Goal: Information Seeking & Learning: Learn about a topic

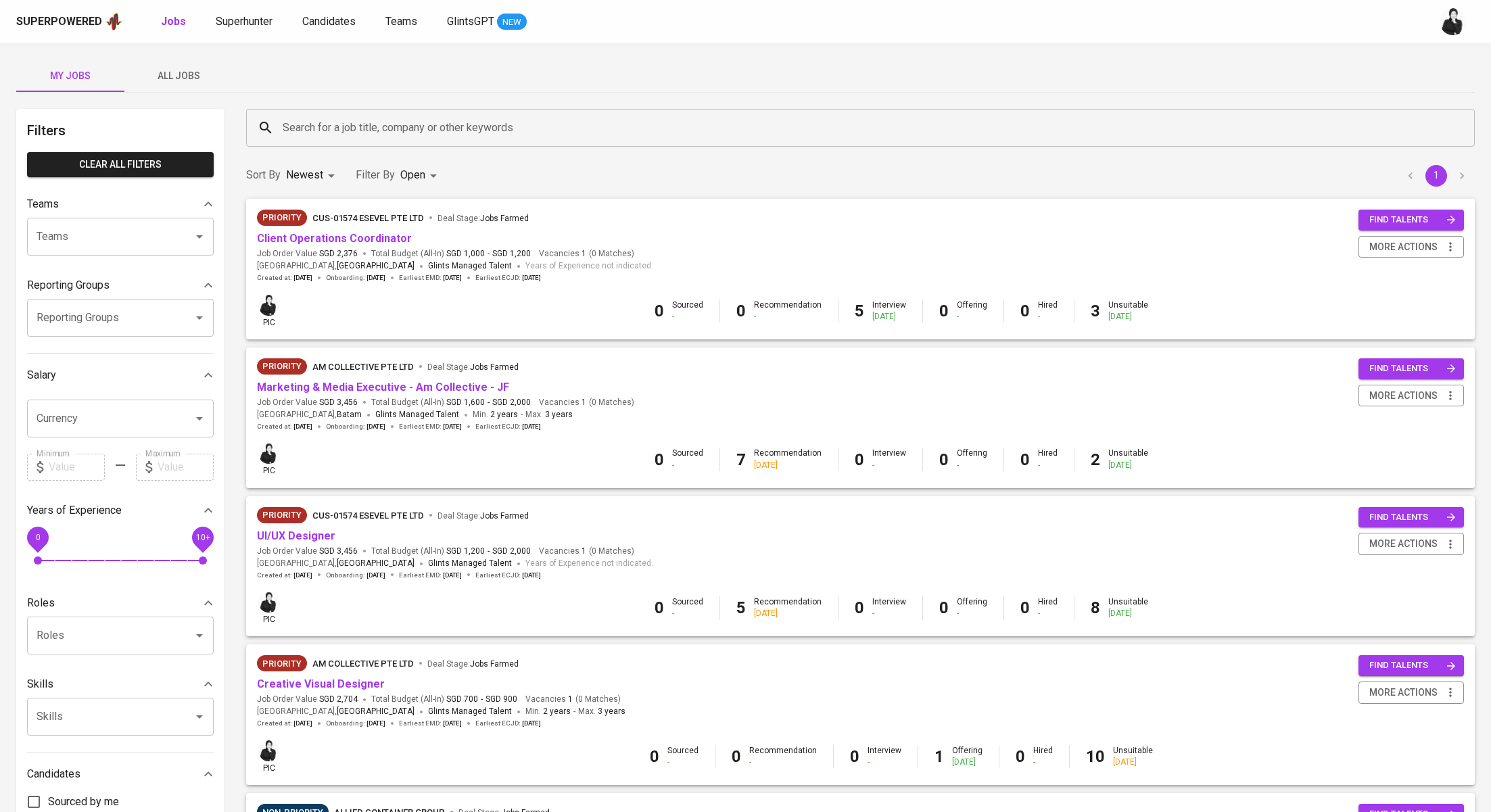
click at [341, 138] on input "Search for a job title, company or other keywords" at bounding box center [864, 127] width 1170 height 26
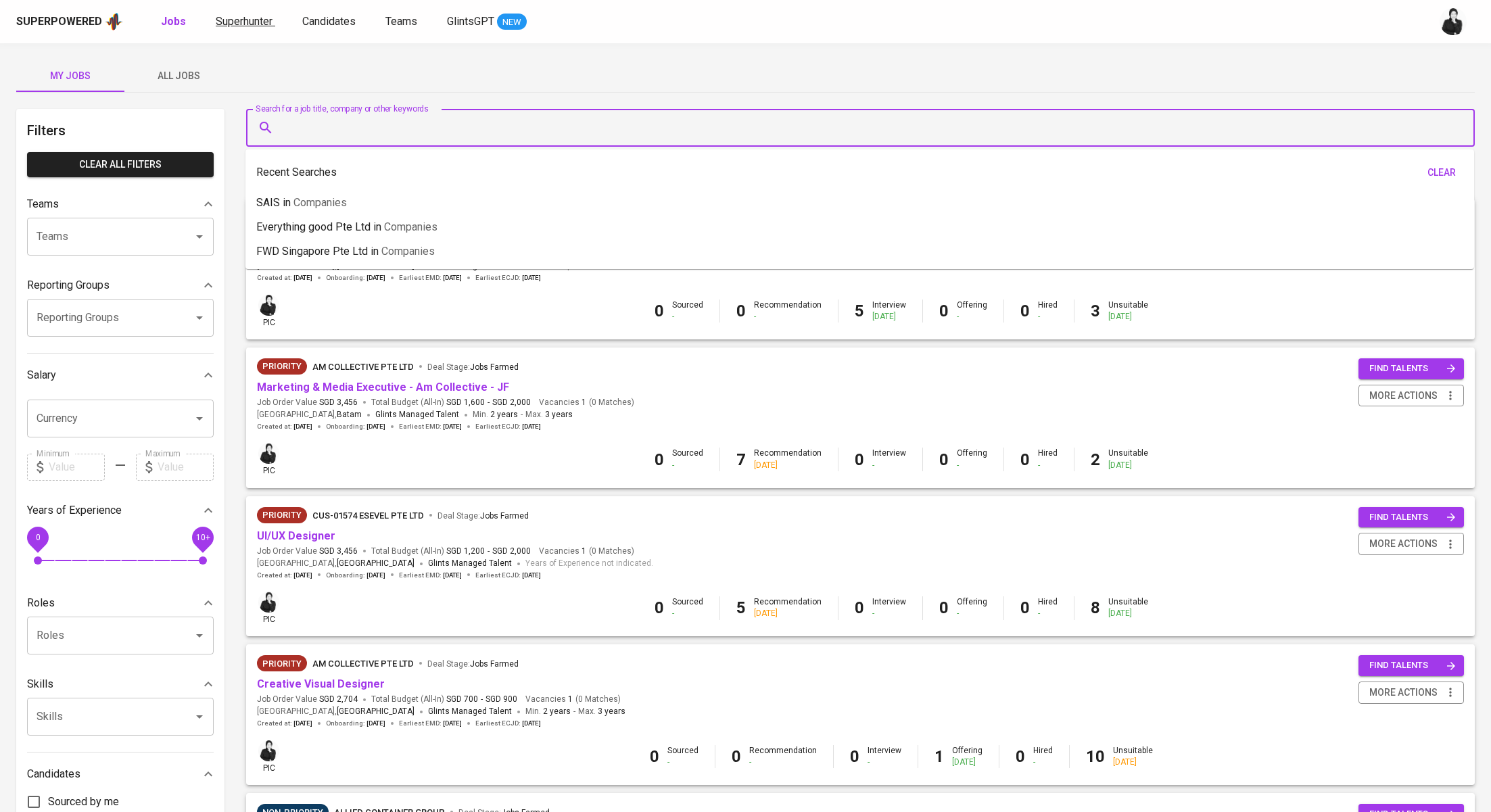
click at [263, 29] on link "Superhunter" at bounding box center [245, 22] width 60 height 17
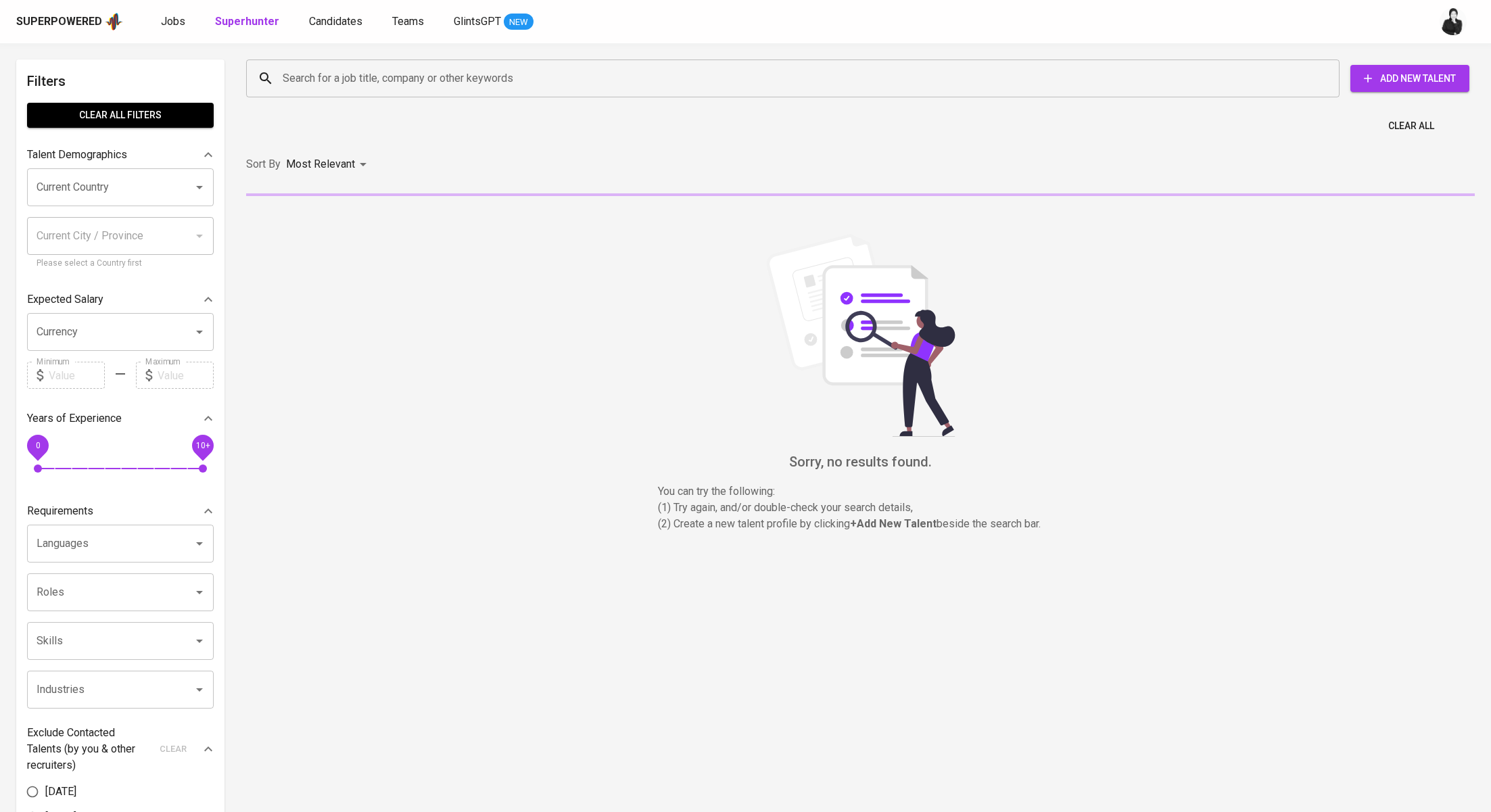
click at [476, 83] on input "Search for a job title, company or other keywords" at bounding box center [797, 79] width 1034 height 26
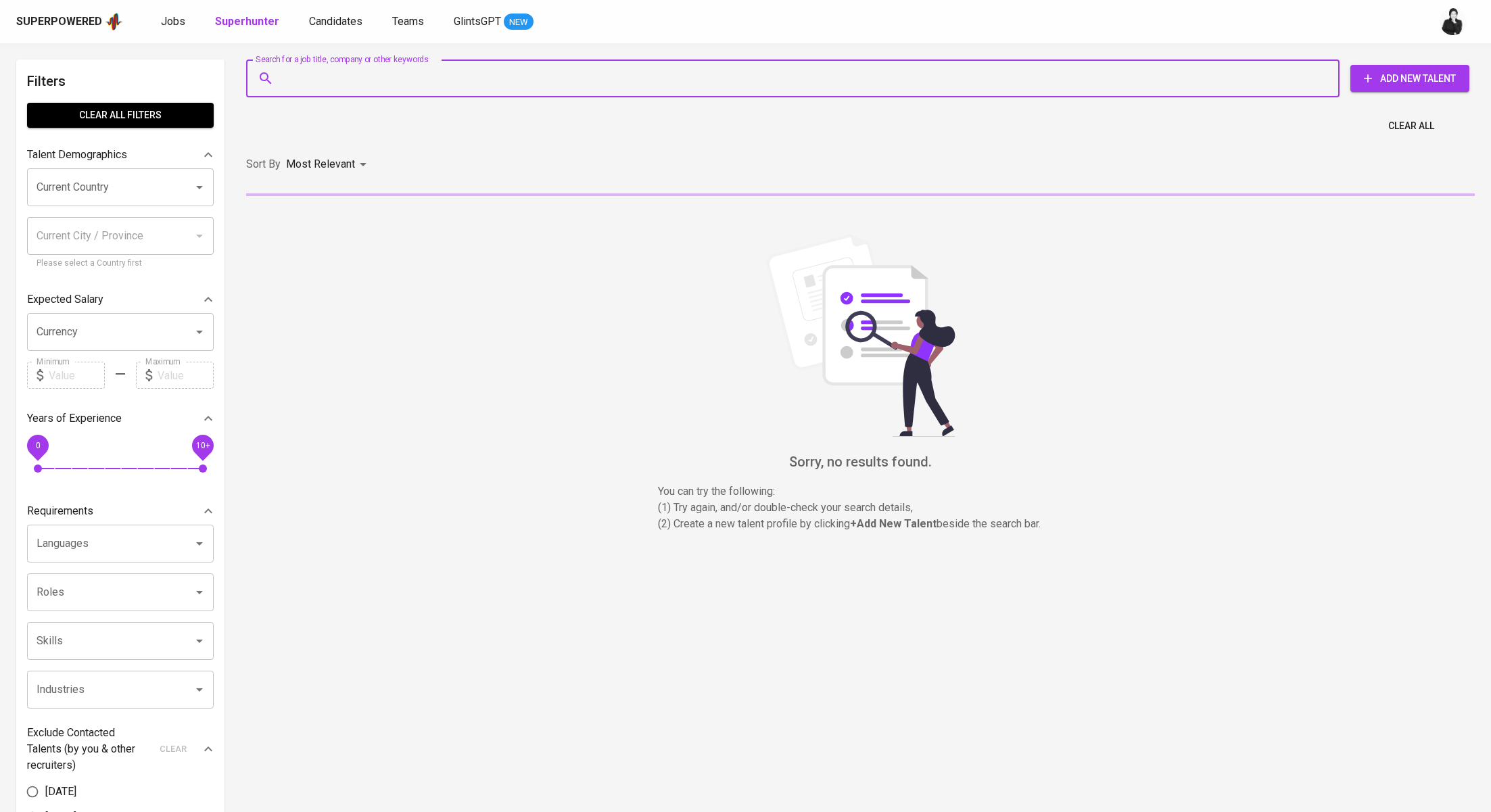
paste input "[EMAIL_ADDRESS][DOMAIN_NAME]"
type input "[EMAIL_ADDRESS][DOMAIN_NAME]"
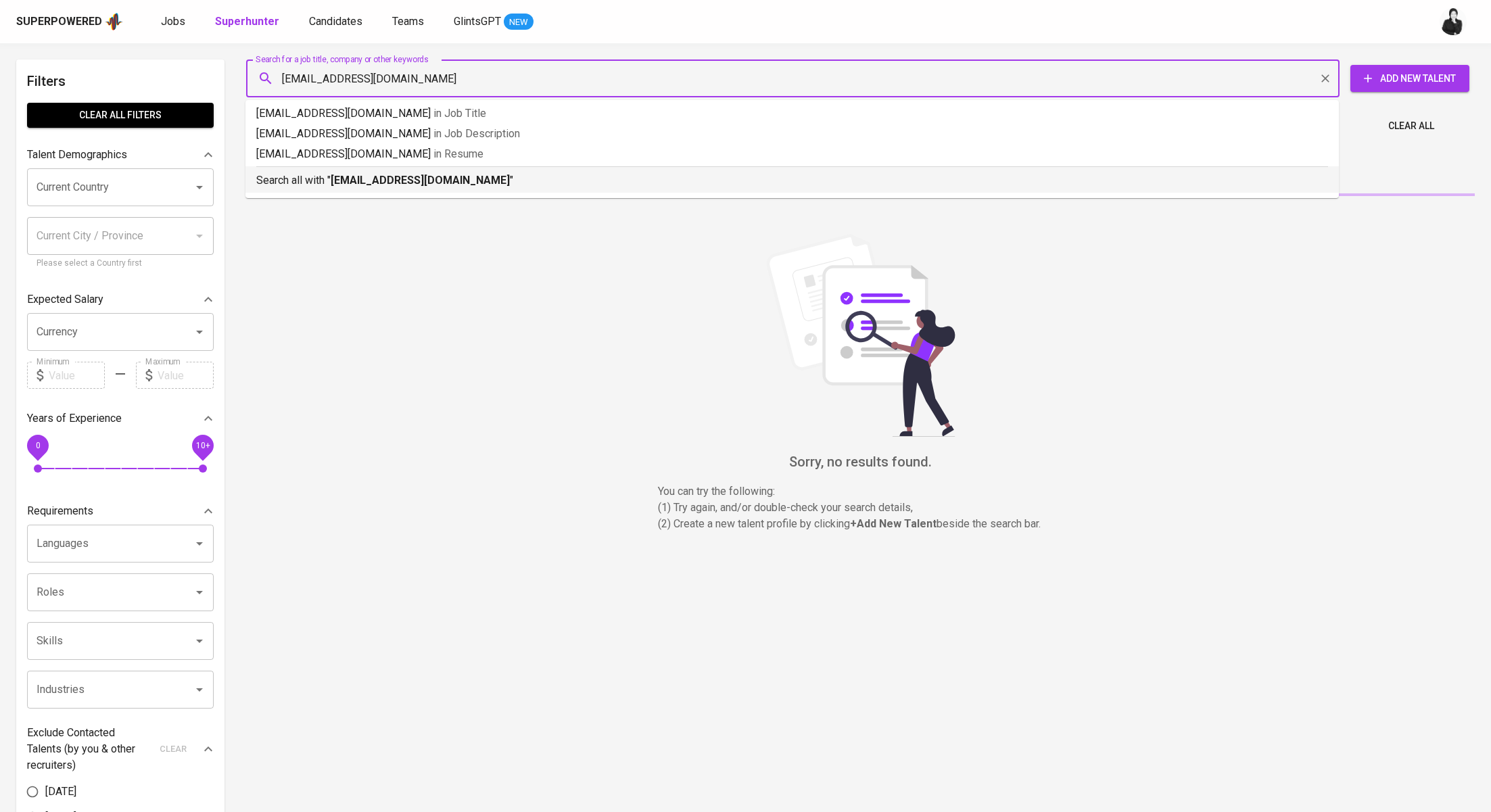
click at [422, 182] on b "[EMAIL_ADDRESS][DOMAIN_NAME]" at bounding box center [421, 179] width 180 height 13
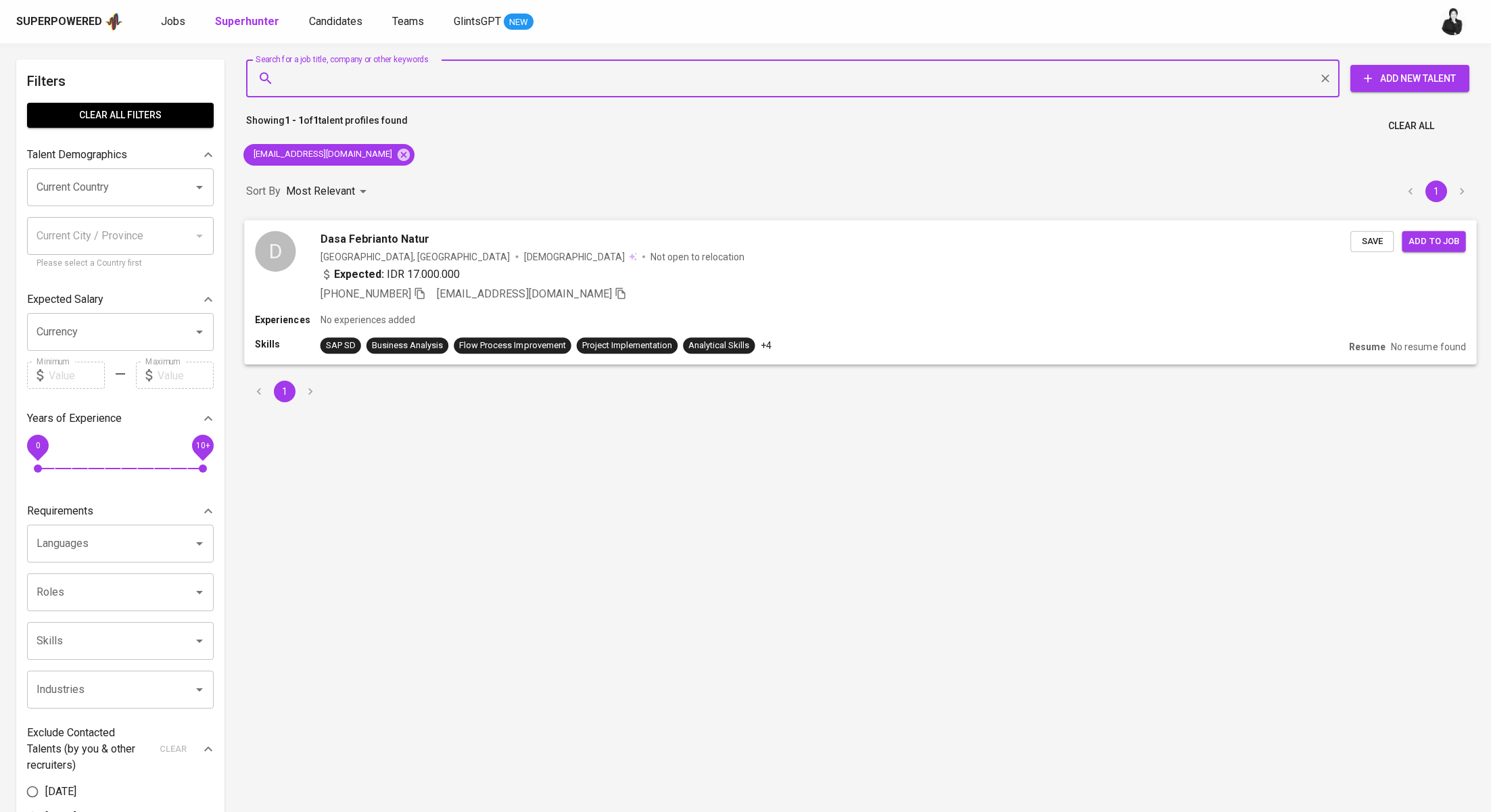
click at [419, 238] on span "Dasa Febrianto Natur" at bounding box center [374, 238] width 109 height 16
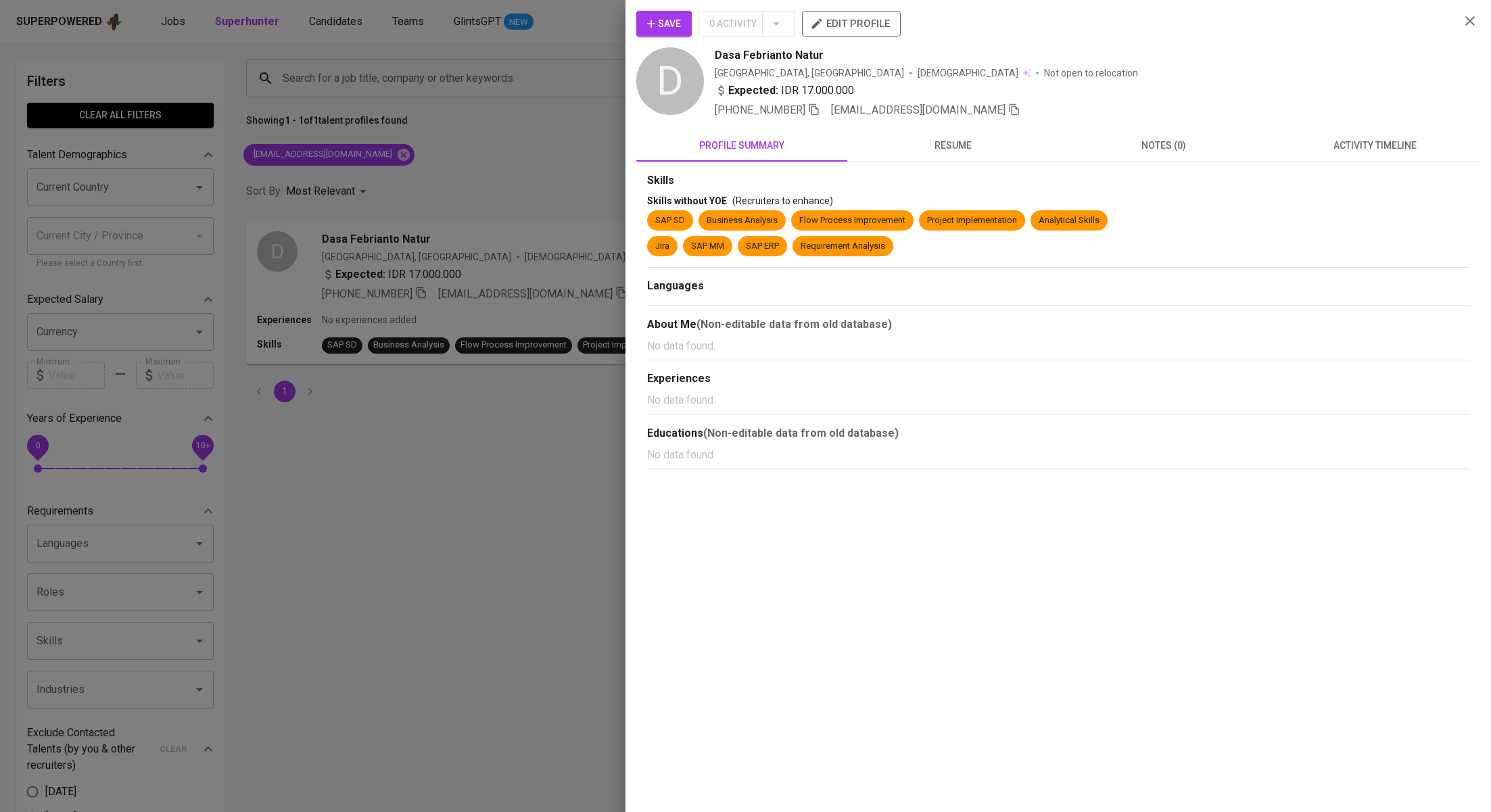
click at [1353, 131] on button "activity timeline" at bounding box center [1375, 145] width 211 height 32
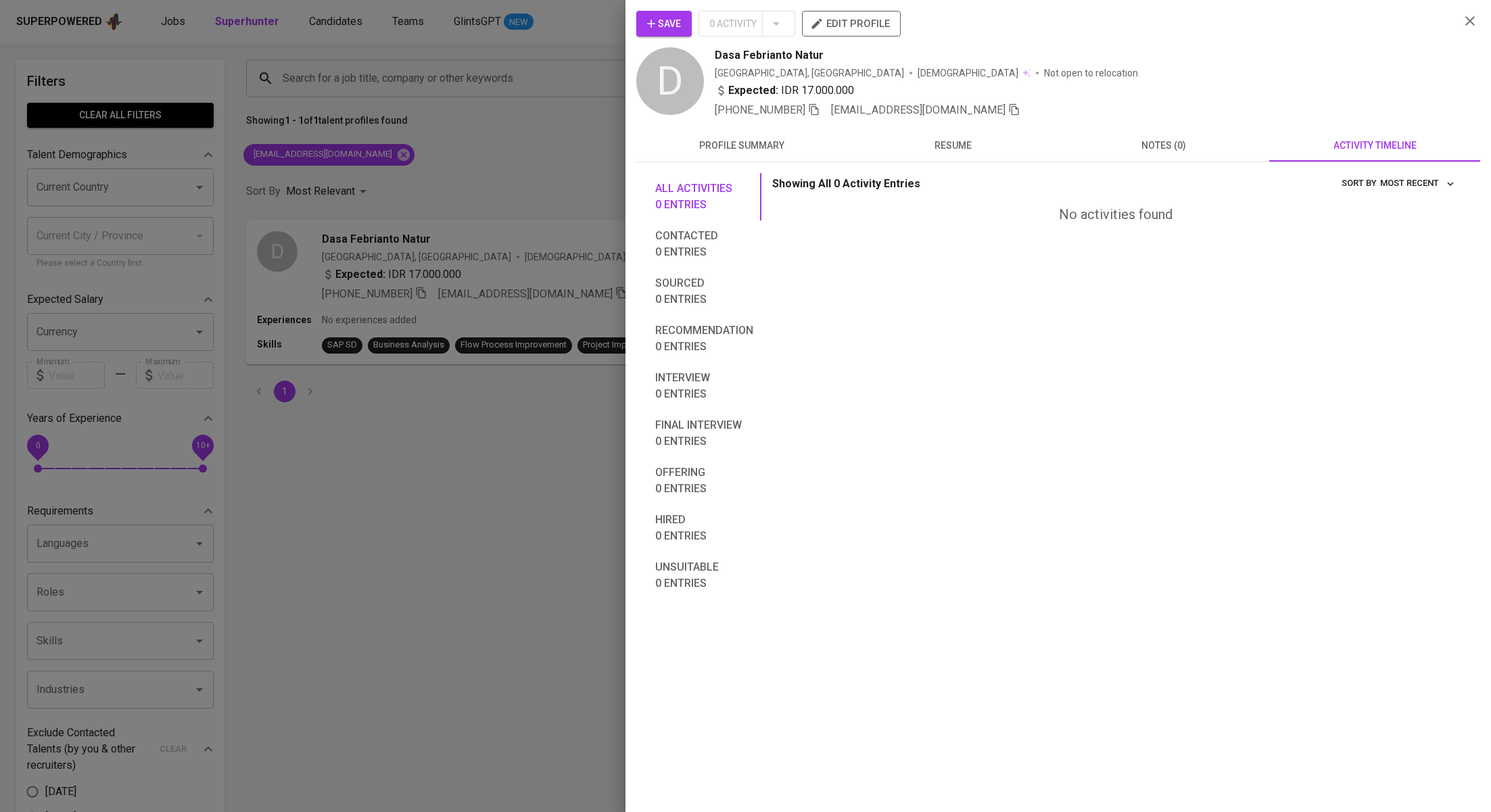
click at [661, 36] on div "Save 0 Activity edit profile" at bounding box center [1042, 29] width 813 height 37
click at [661, 32] on button "Save" at bounding box center [663, 24] width 56 height 26
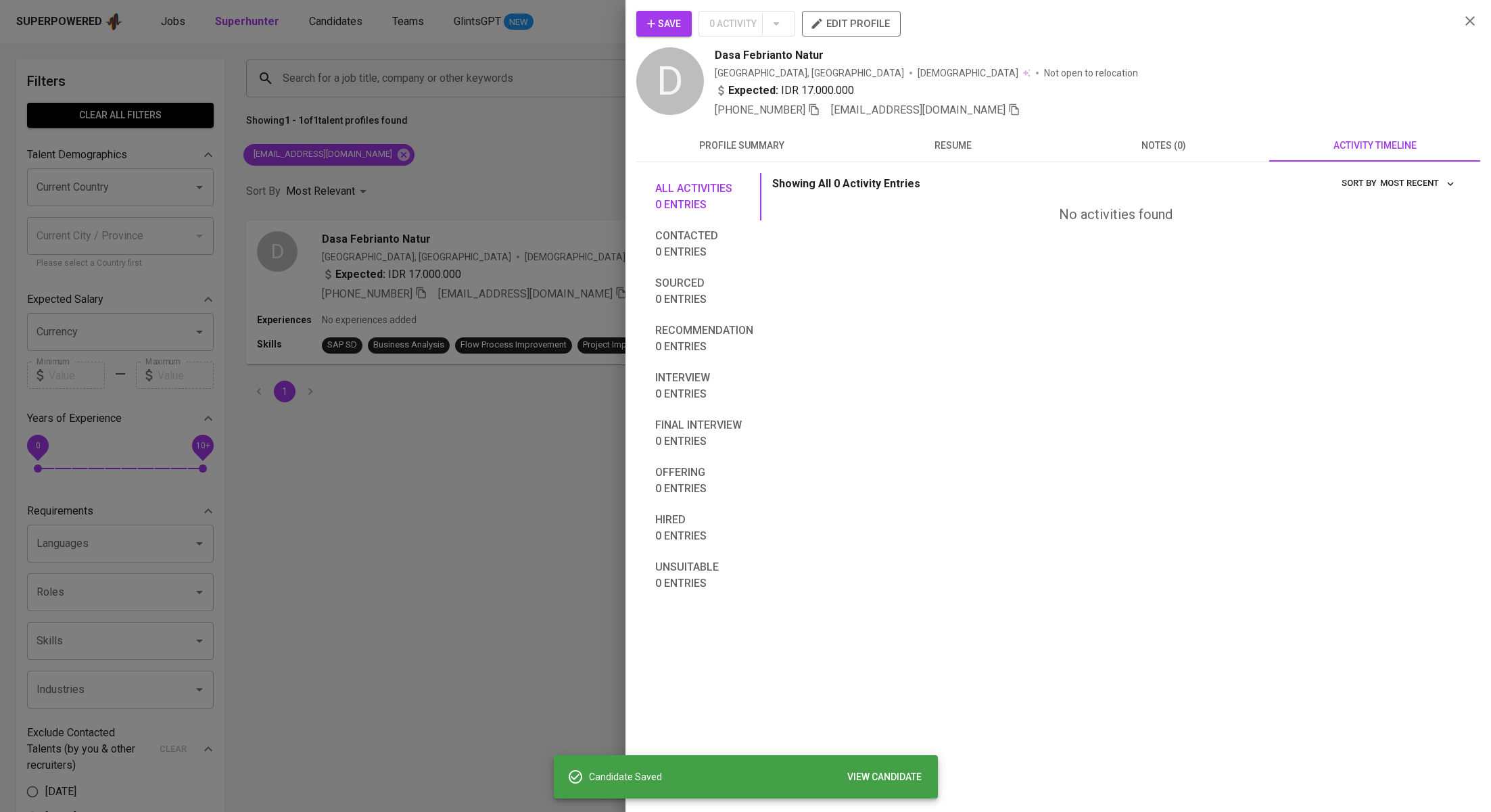
click at [516, 175] on div at bounding box center [746, 406] width 1491 height 812
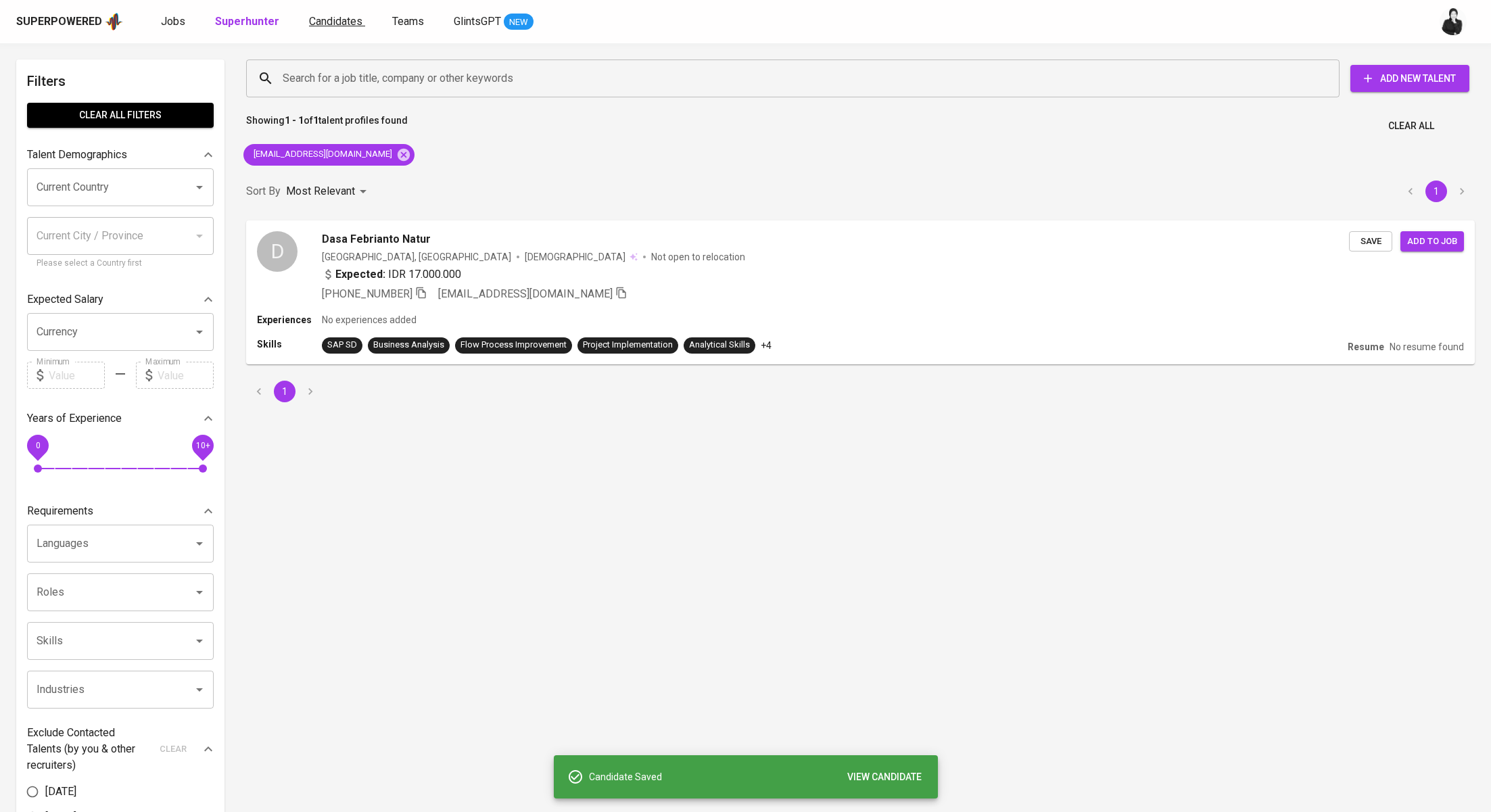
click at [332, 29] on link "Candidates" at bounding box center [338, 22] width 56 height 17
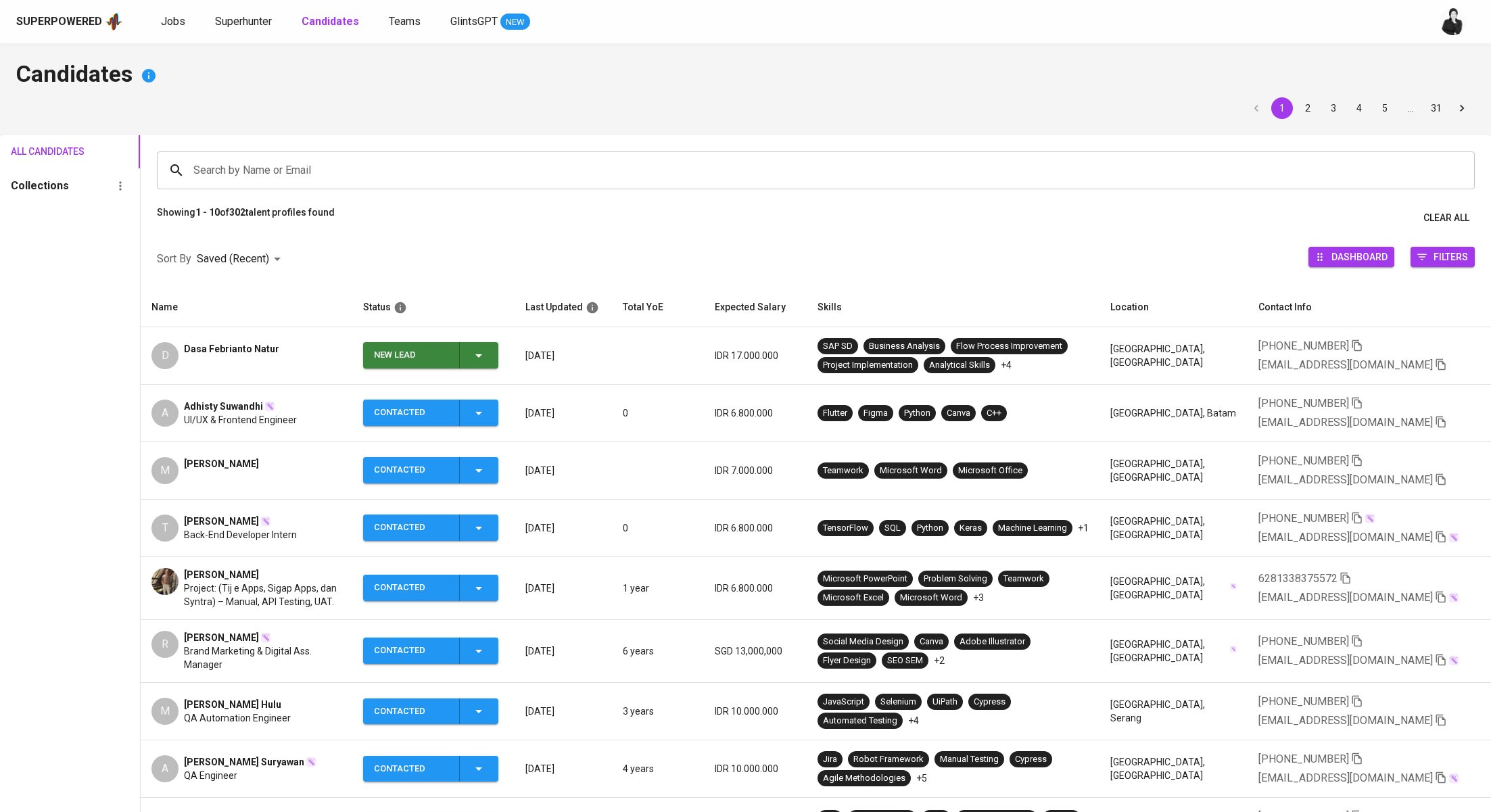
click at [504, 341] on td "New Lead" at bounding box center [433, 356] width 162 height 57
click at [493, 366] on span "New Lead" at bounding box center [431, 355] width 125 height 26
click at [461, 411] on li "Contacted" at bounding box center [439, 412] width 135 height 24
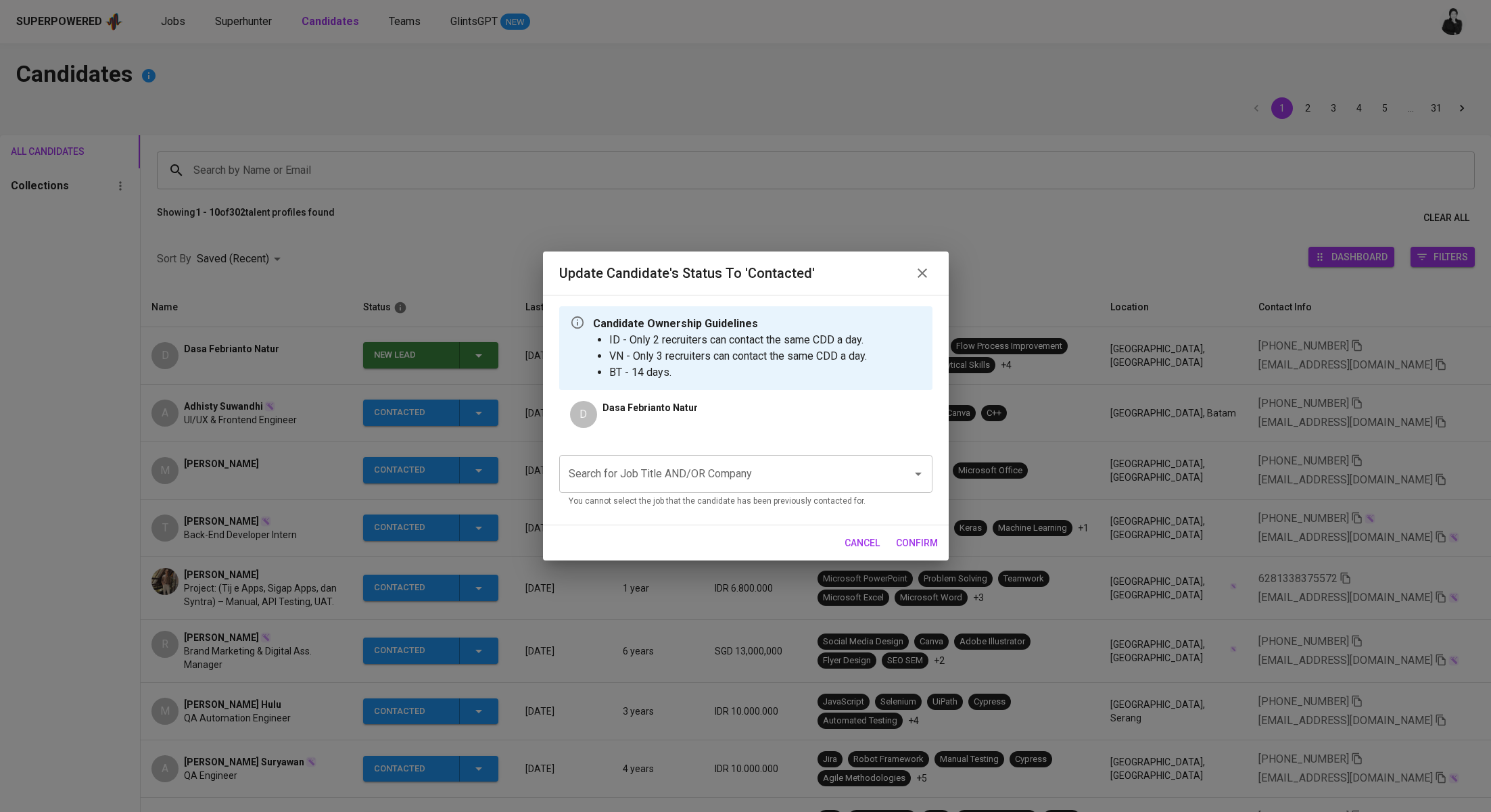
click at [782, 455] on div "Search for Job Title AND/OR Company" at bounding box center [746, 474] width 374 height 38
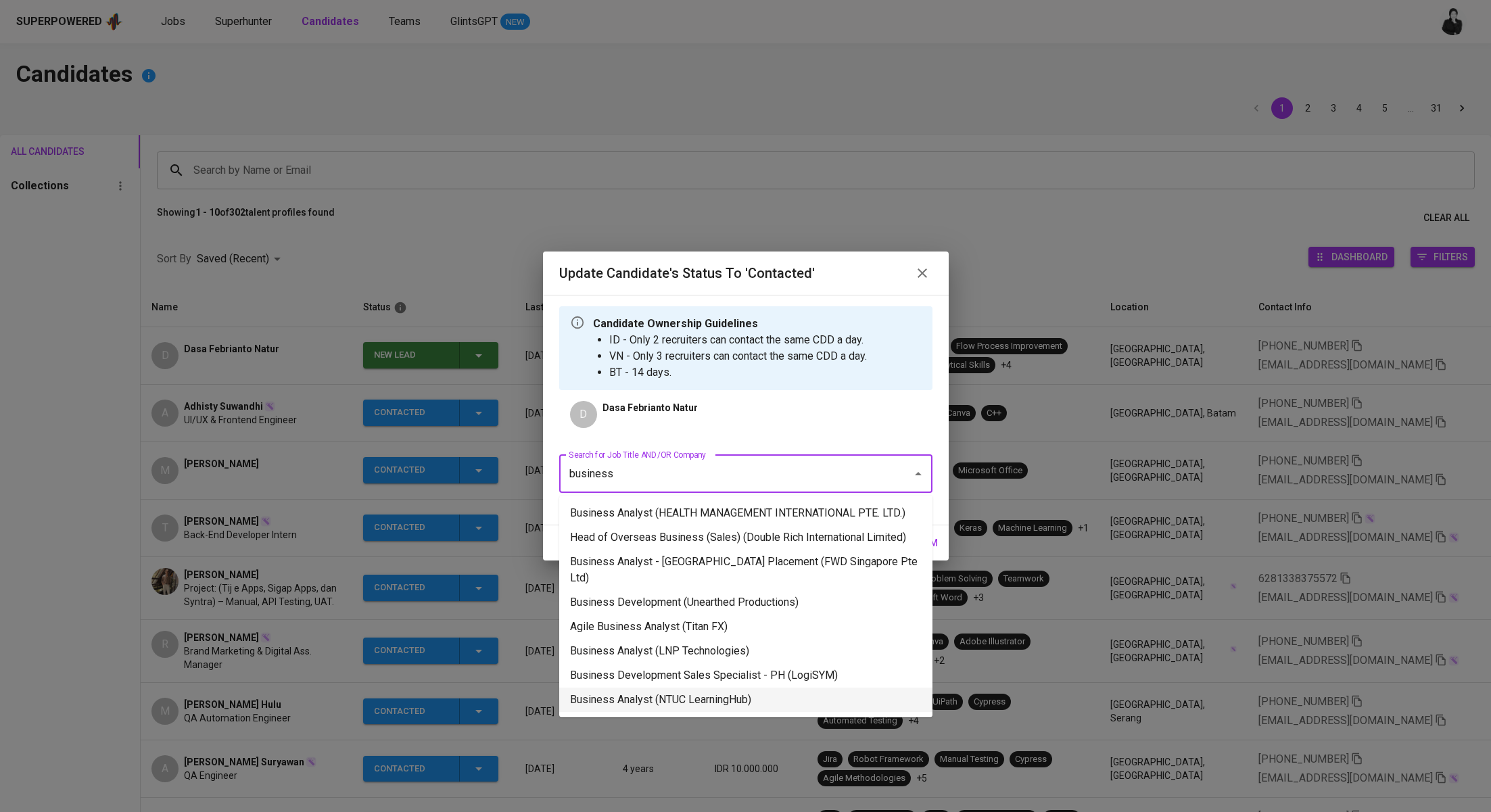
click at [753, 688] on li "Business Analyst (NTUC LearningHub)" at bounding box center [746, 700] width 374 height 24
type input "business"
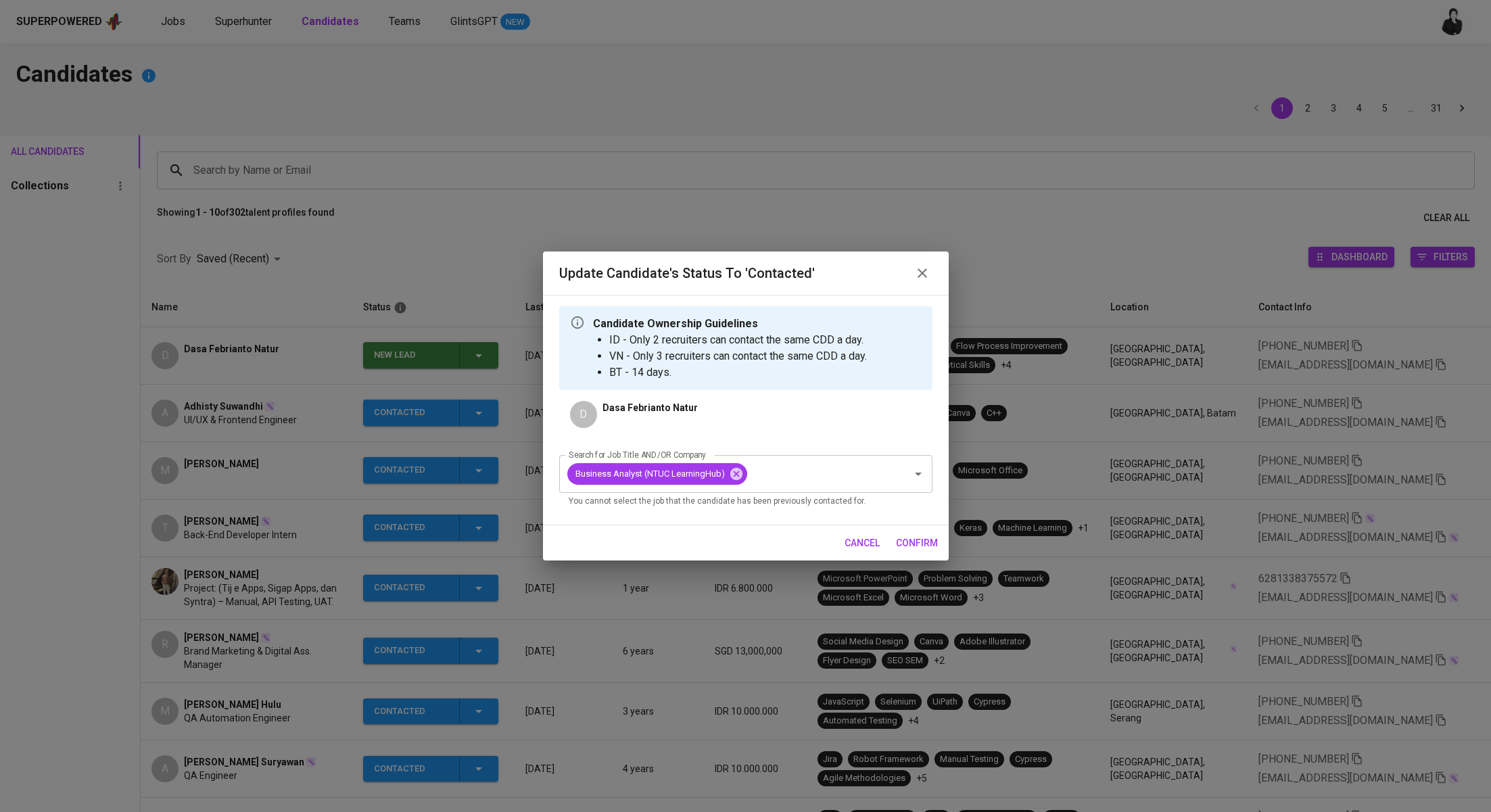
click at [911, 541] on span "confirm" at bounding box center [916, 544] width 42 height 17
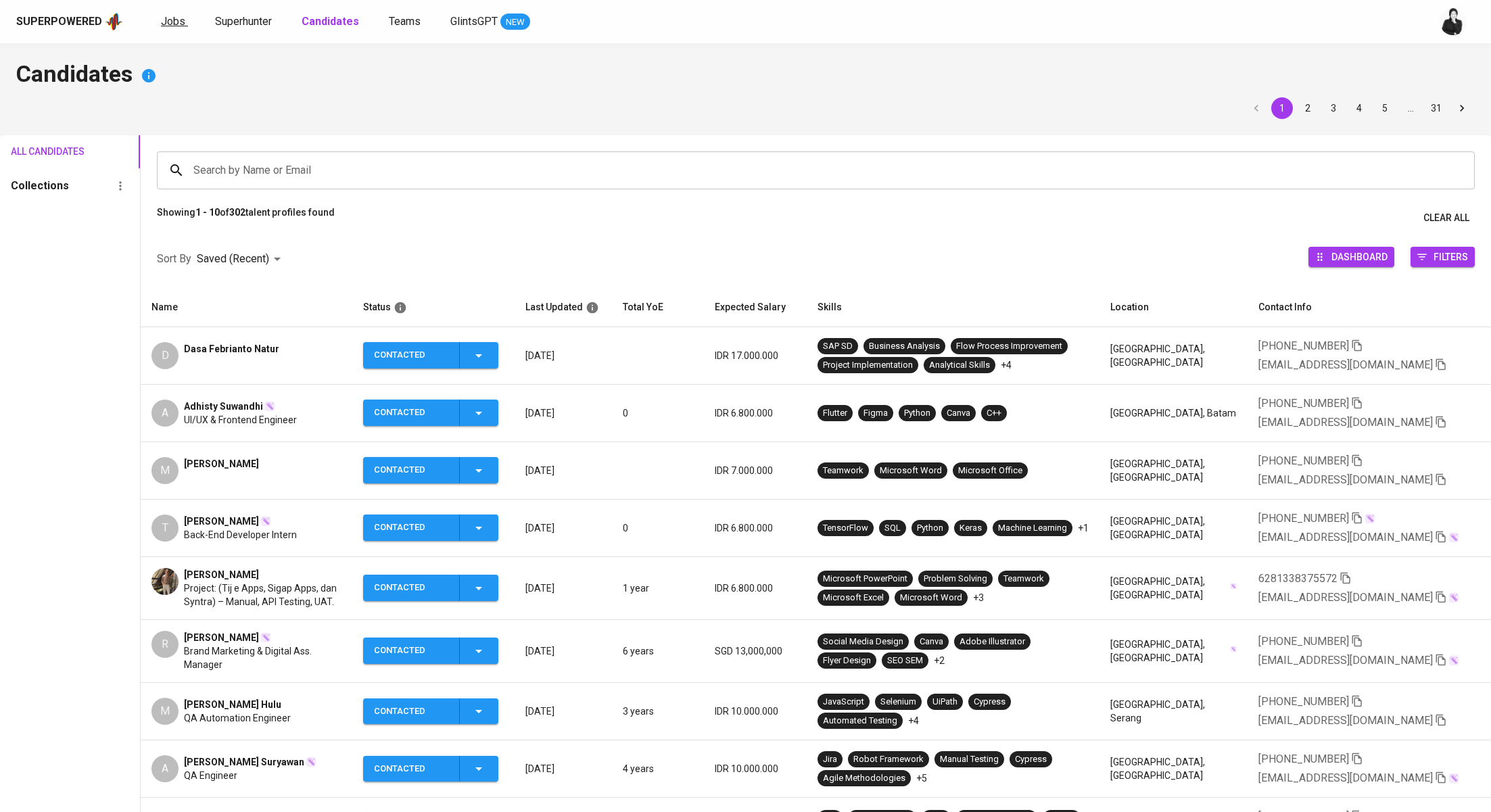
click at [176, 21] on span "Jobs" at bounding box center [173, 21] width 24 height 13
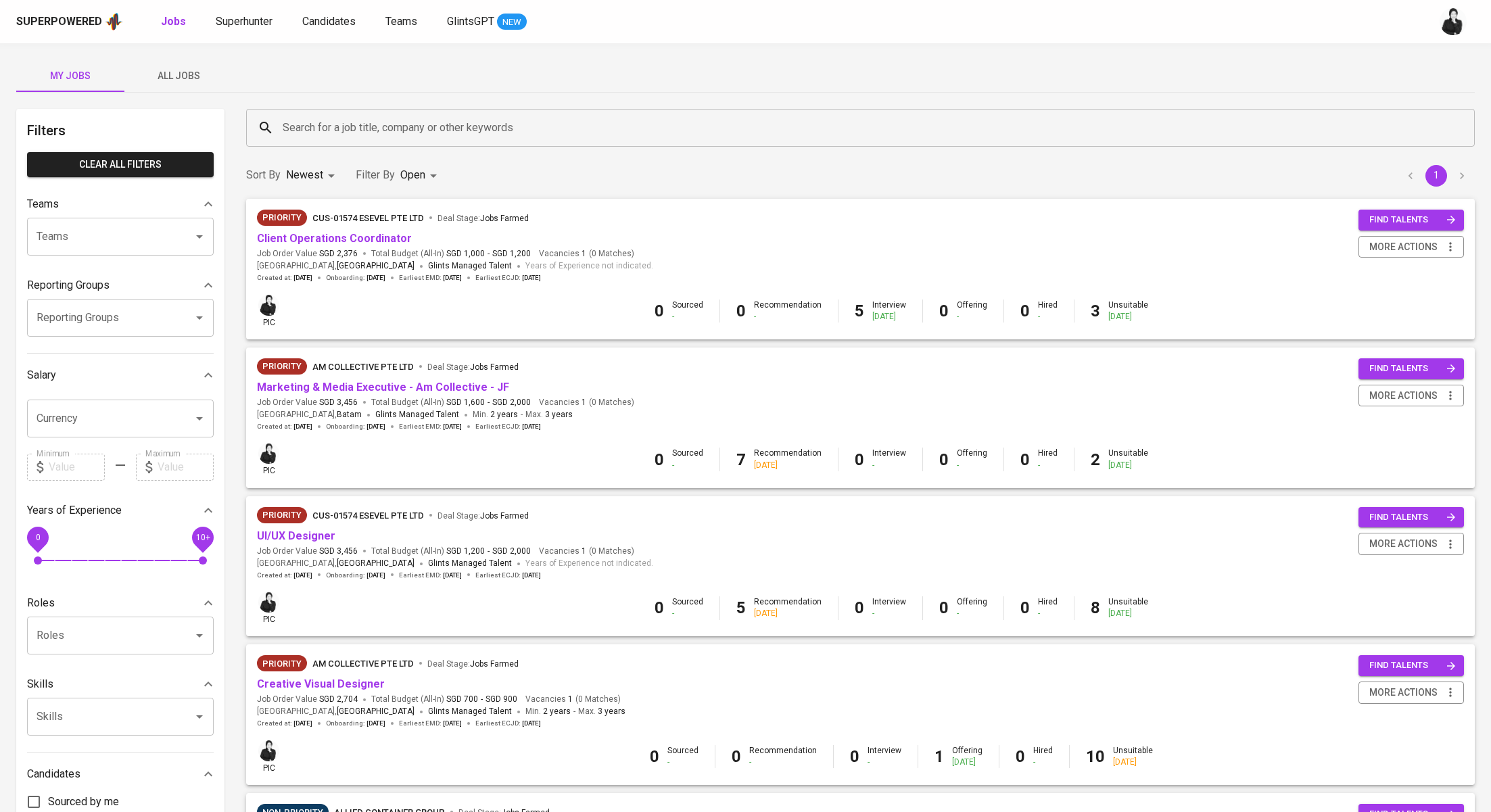
click at [189, 83] on span "All Jobs" at bounding box center [179, 76] width 92 height 17
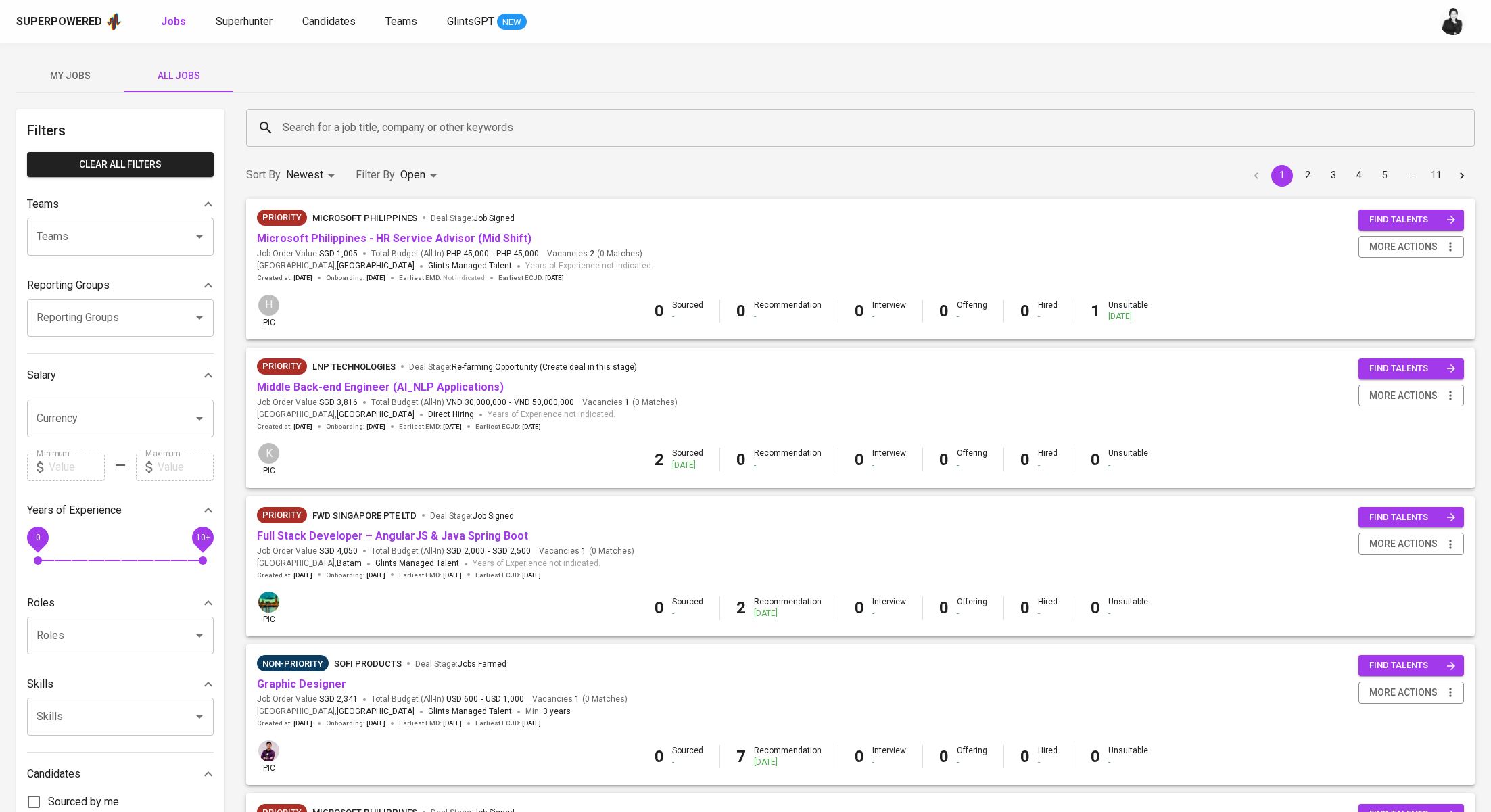
click at [390, 131] on input "Search for a job title, company or other keywords" at bounding box center [864, 127] width 1170 height 26
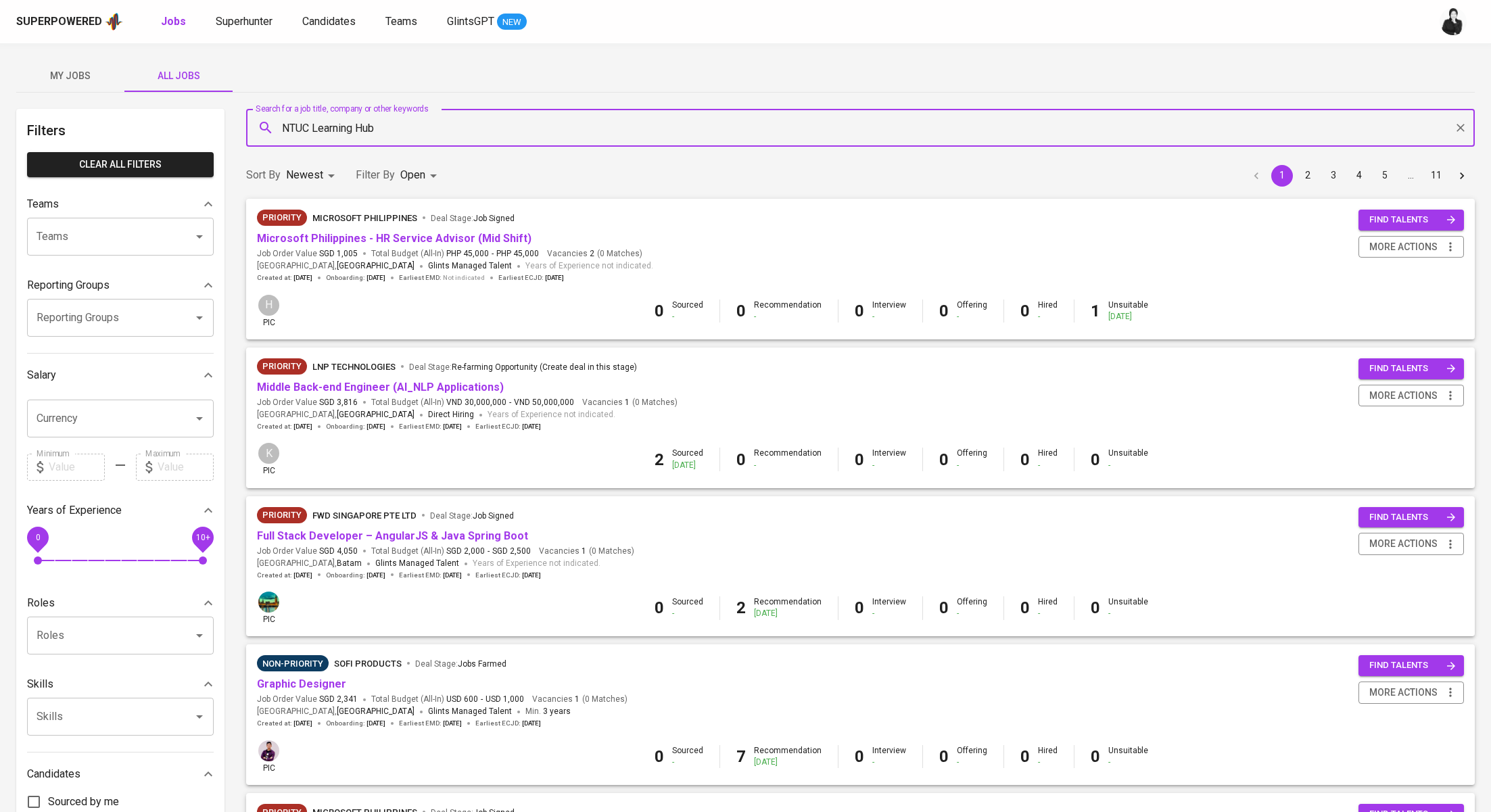
click at [452, 133] on input "NTUC Learning Hub" at bounding box center [864, 127] width 1170 height 26
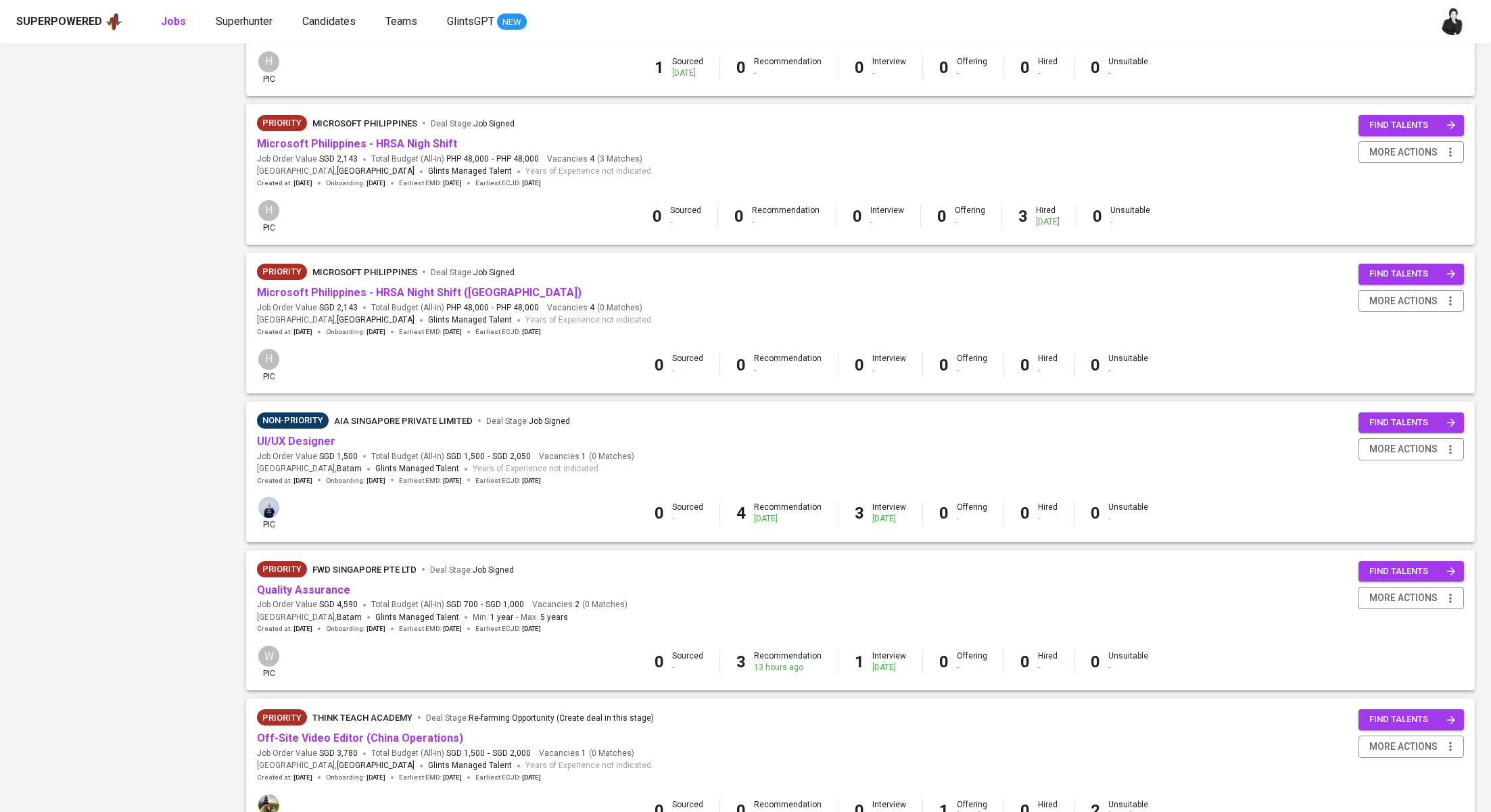
scroll to position [957, 0]
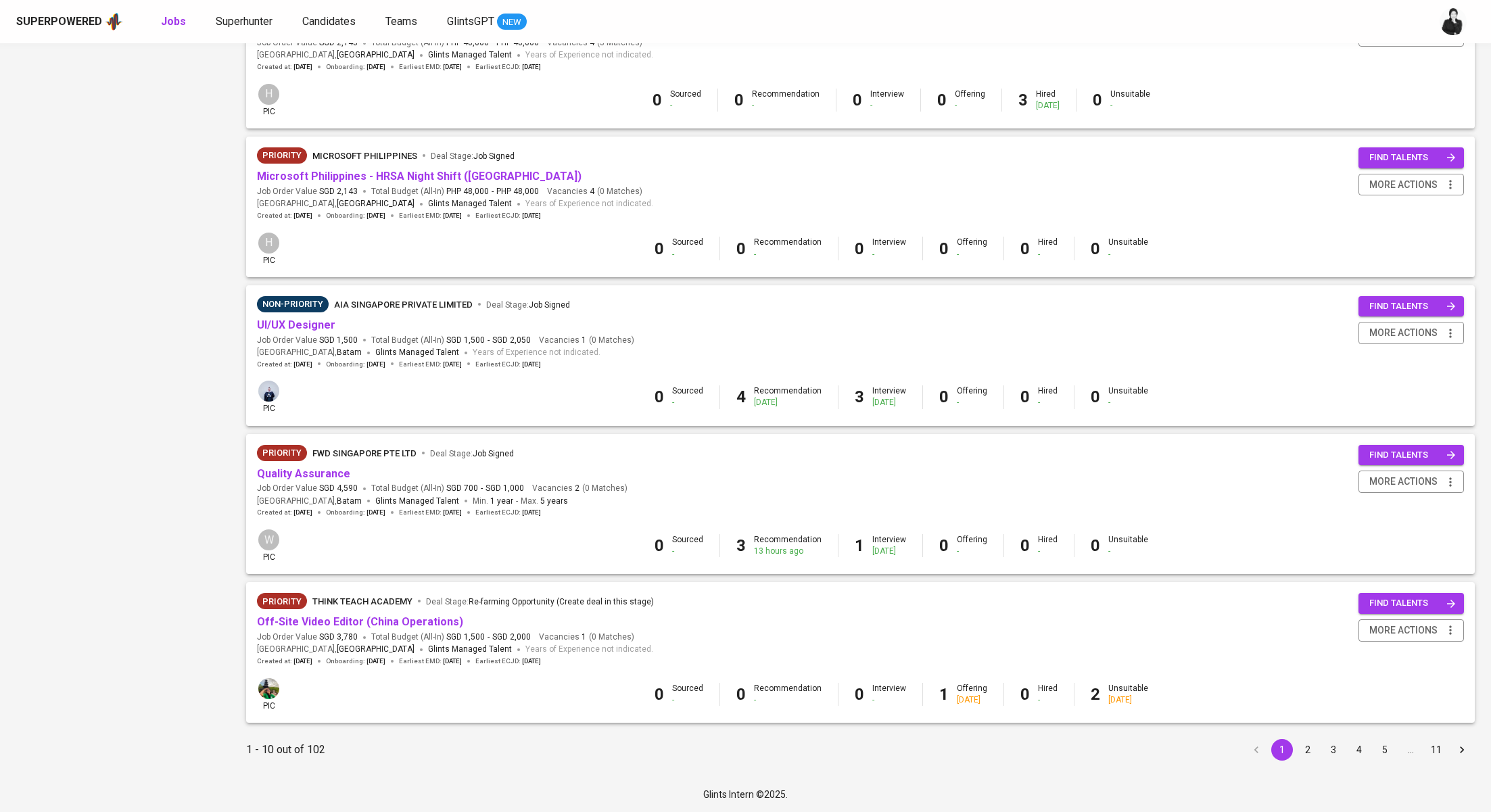
type input "NTUC Learning Hub"
click at [1317, 751] on button "2" at bounding box center [1307, 750] width 21 height 21
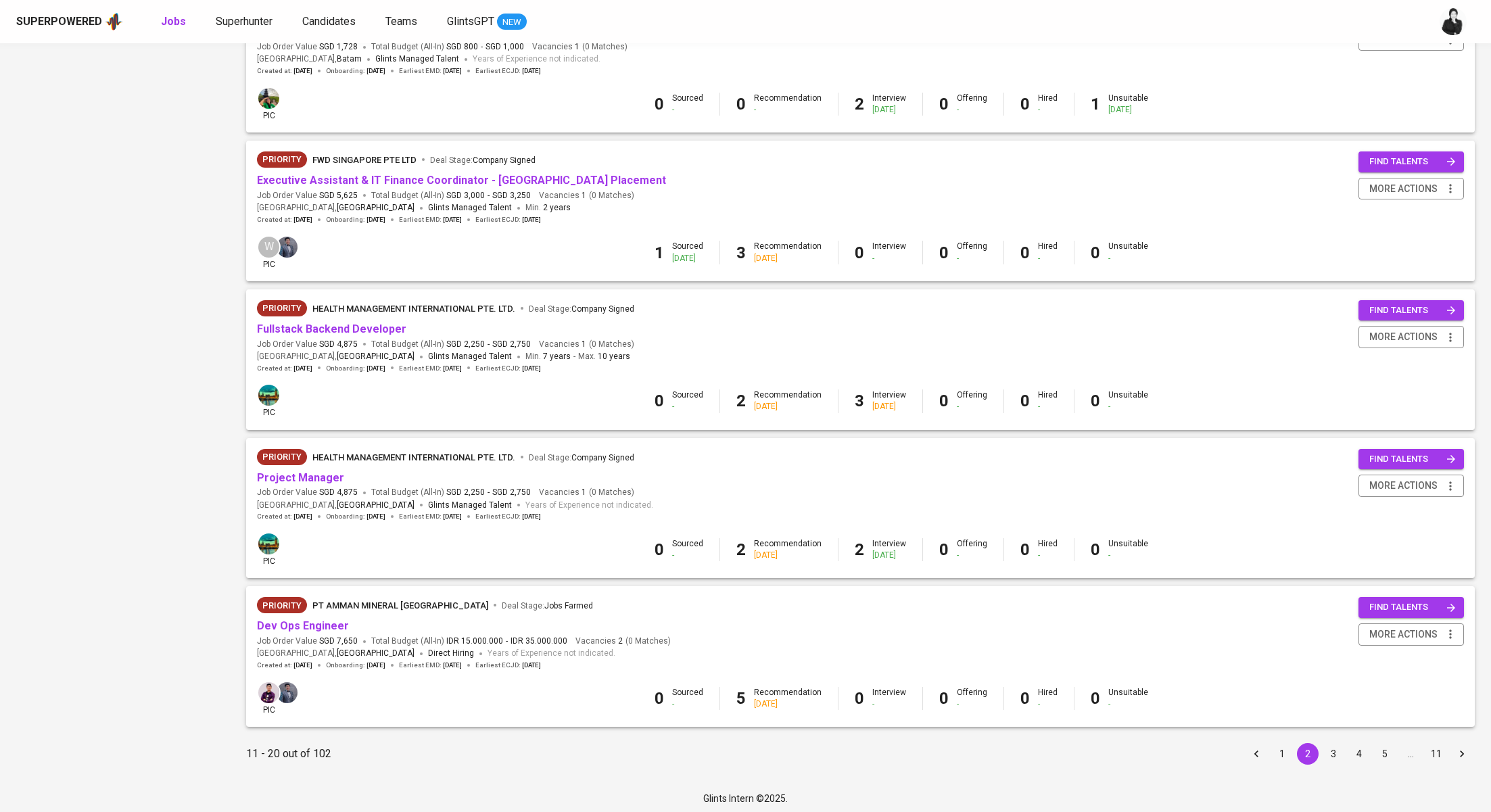
scroll to position [957, 0]
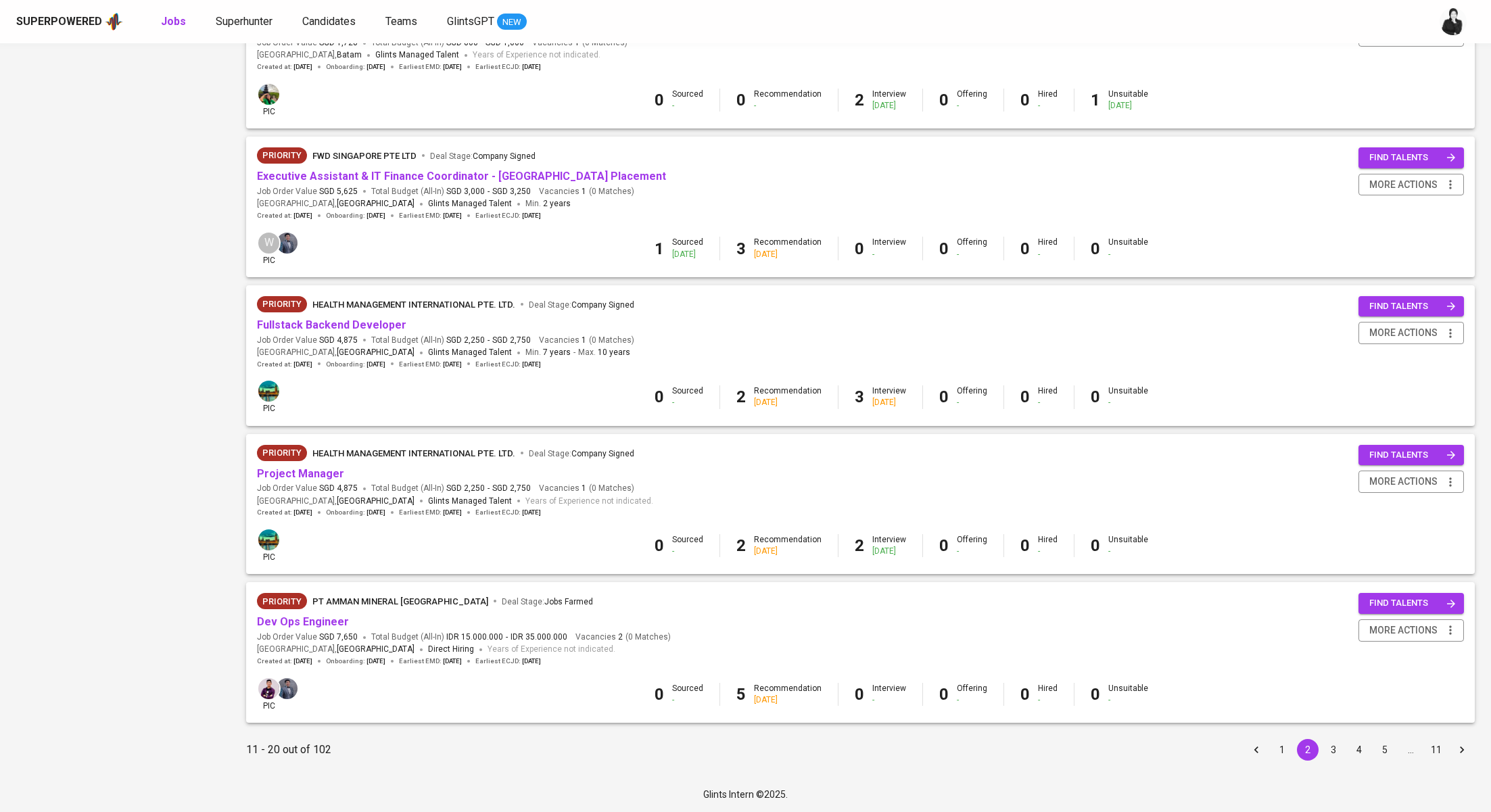
click at [1329, 748] on button "3" at bounding box center [1333, 750] width 21 height 21
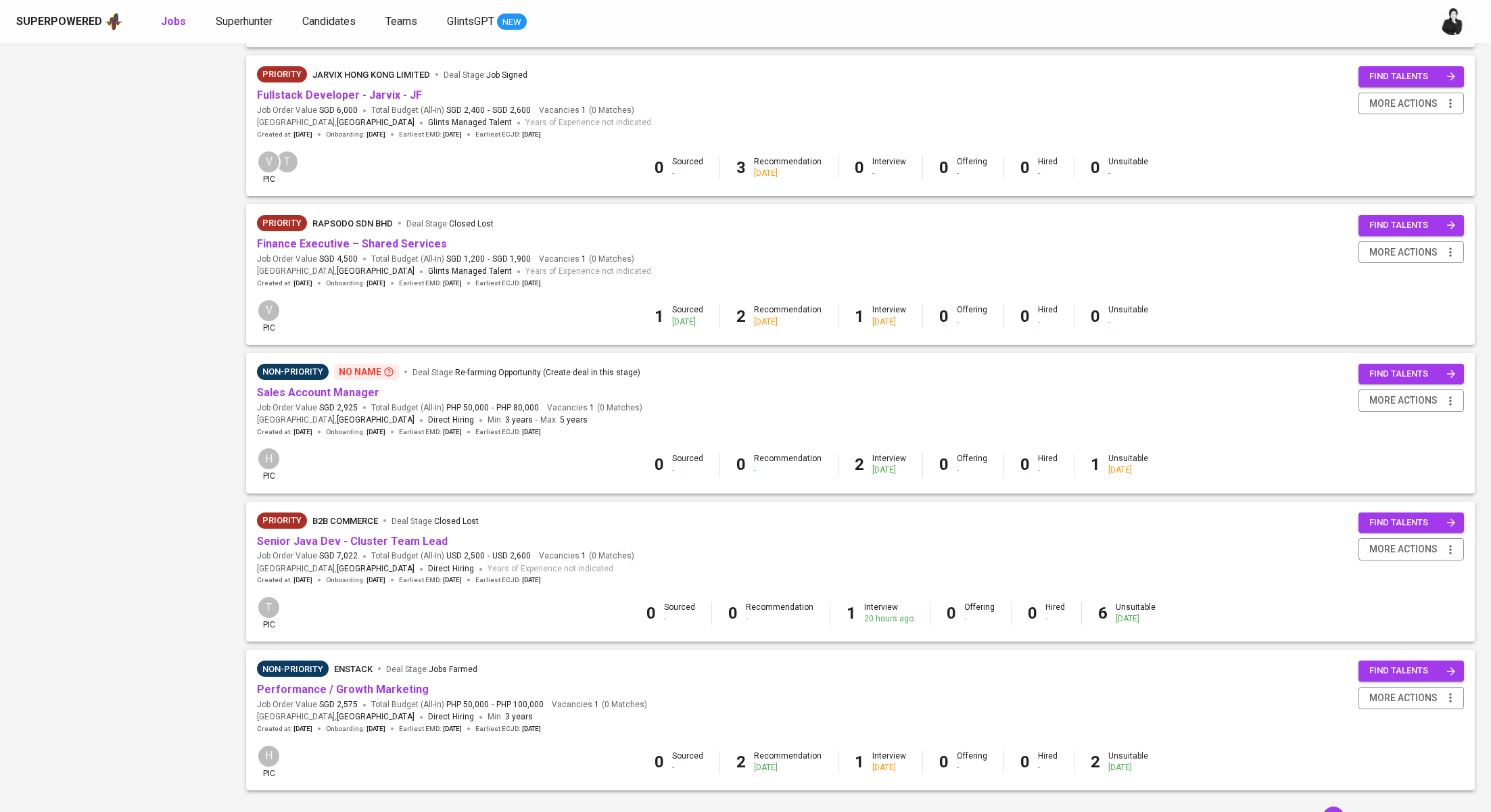
scroll to position [957, 0]
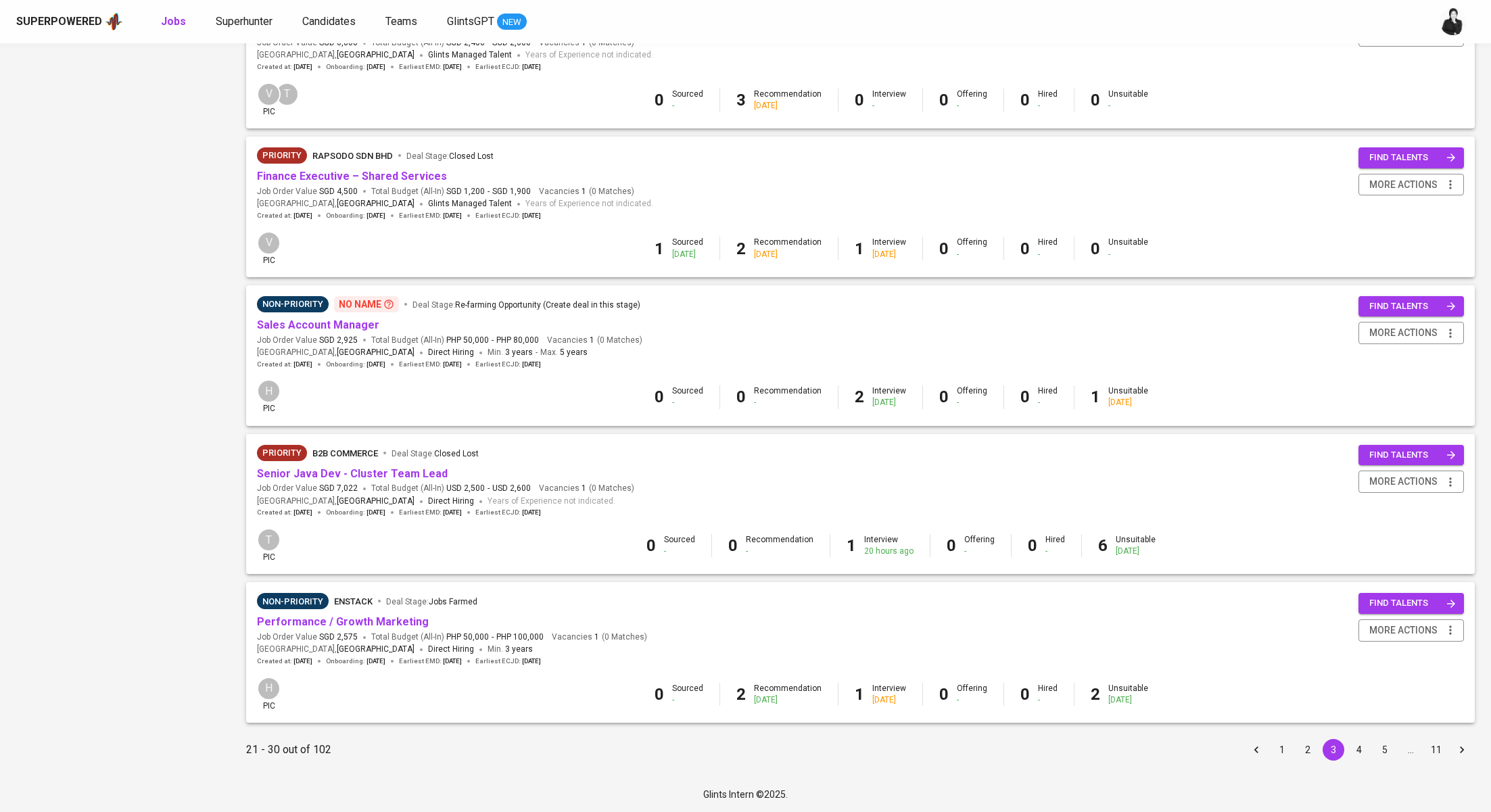
click at [1284, 756] on button "1" at bounding box center [1282, 750] width 21 height 21
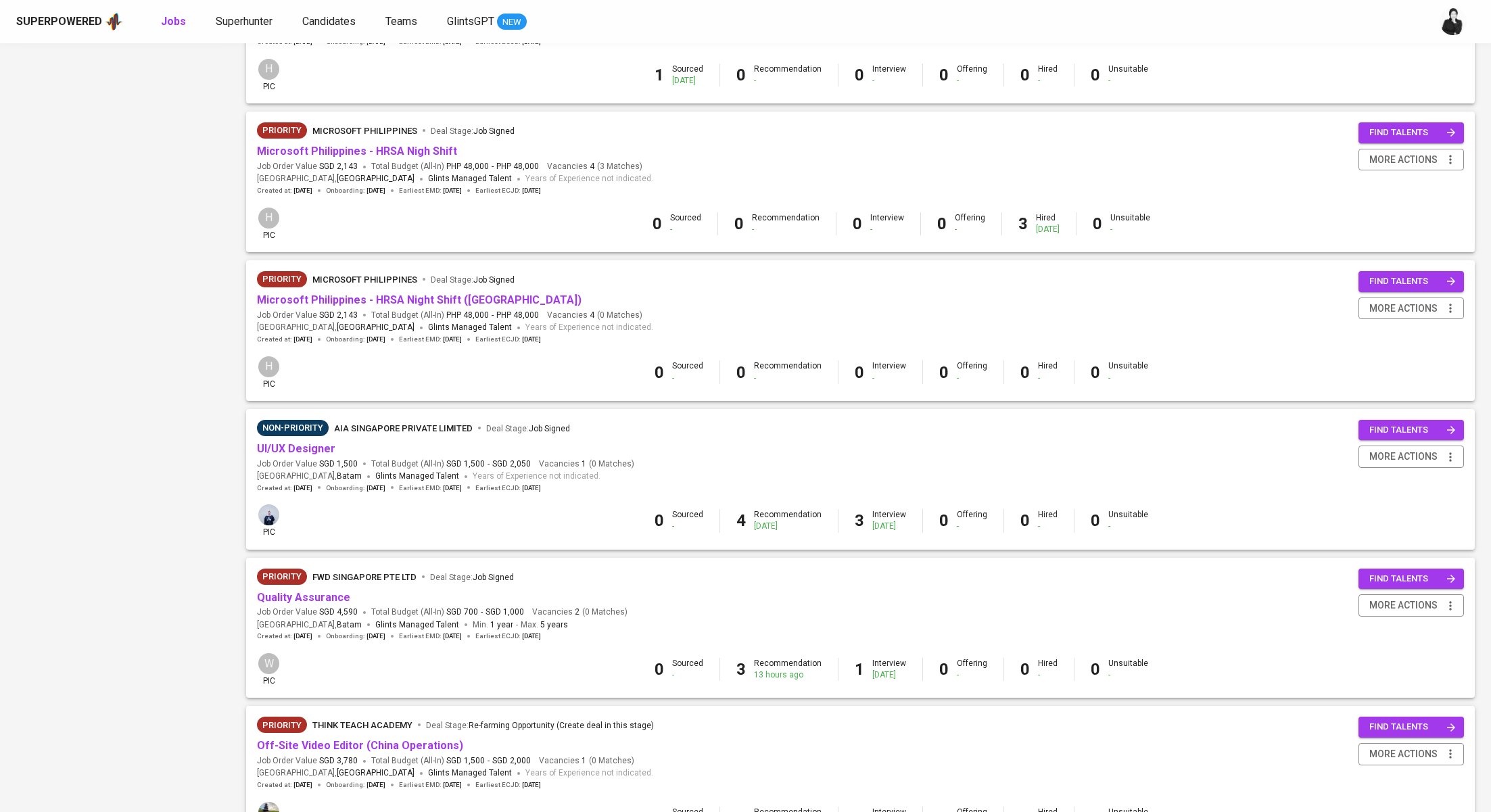
scroll to position [957, 0]
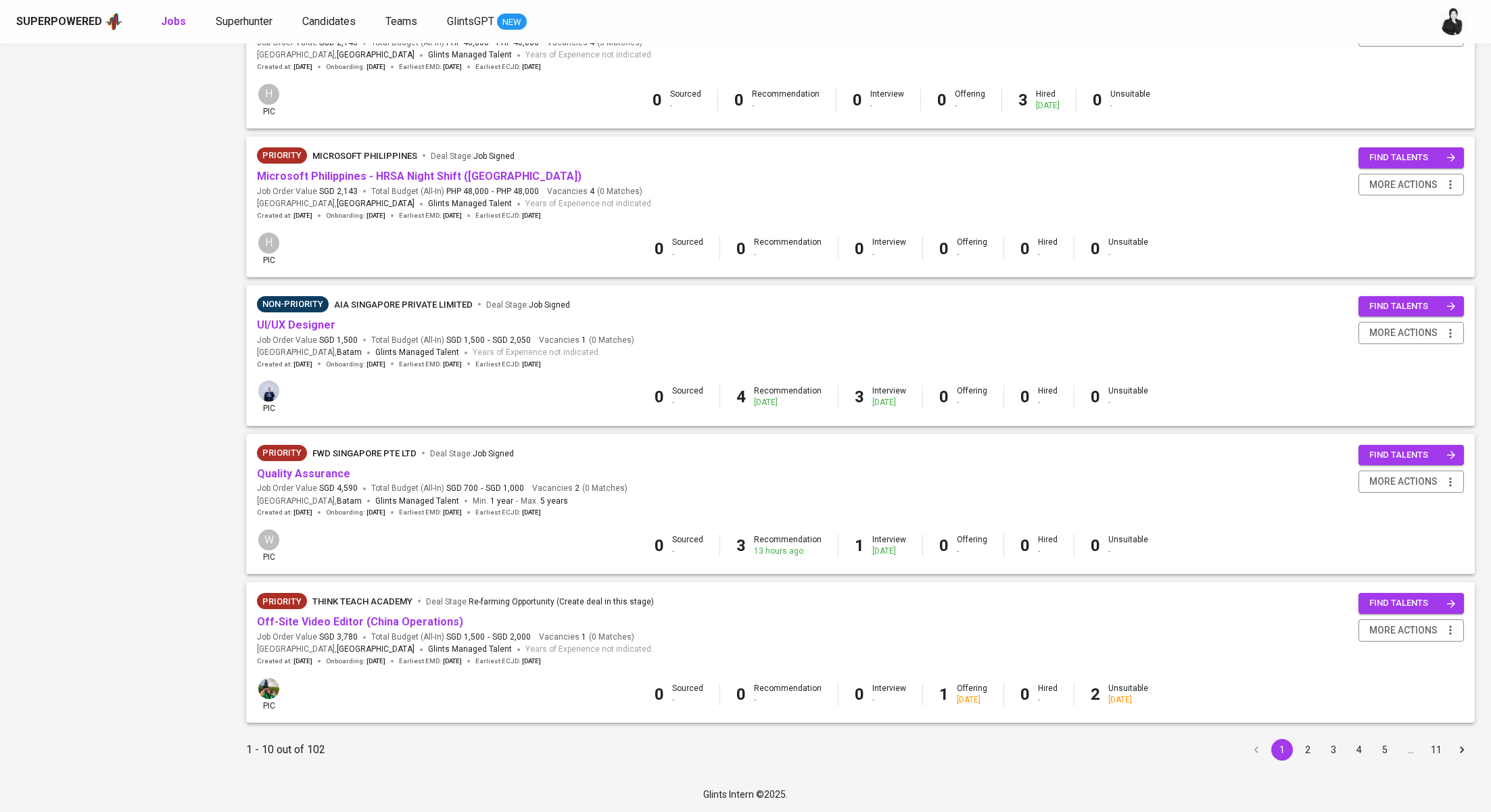
click at [1309, 754] on button "2" at bounding box center [1307, 750] width 21 height 21
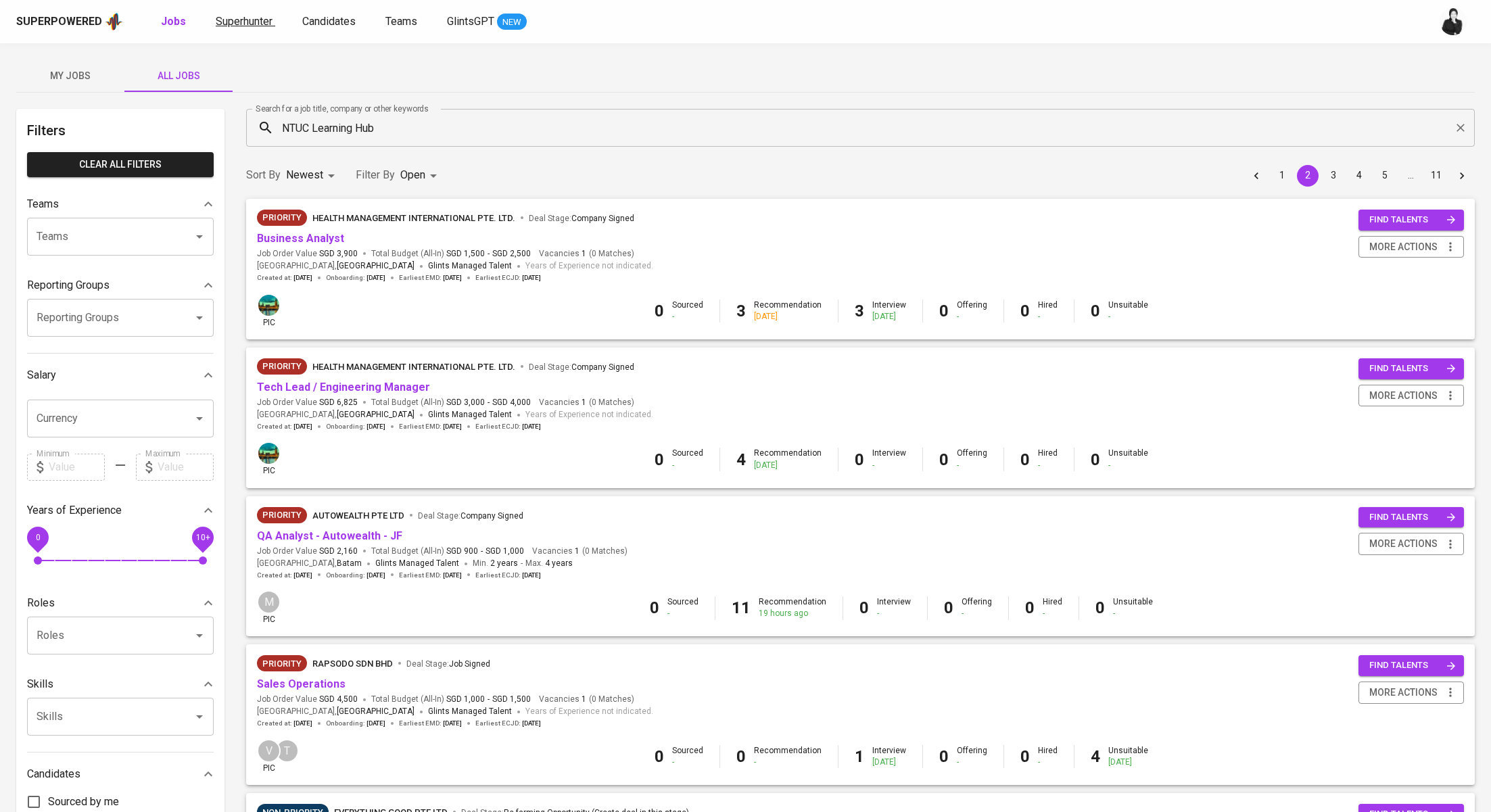
click at [267, 18] on span "Superhunter" at bounding box center [244, 21] width 56 height 13
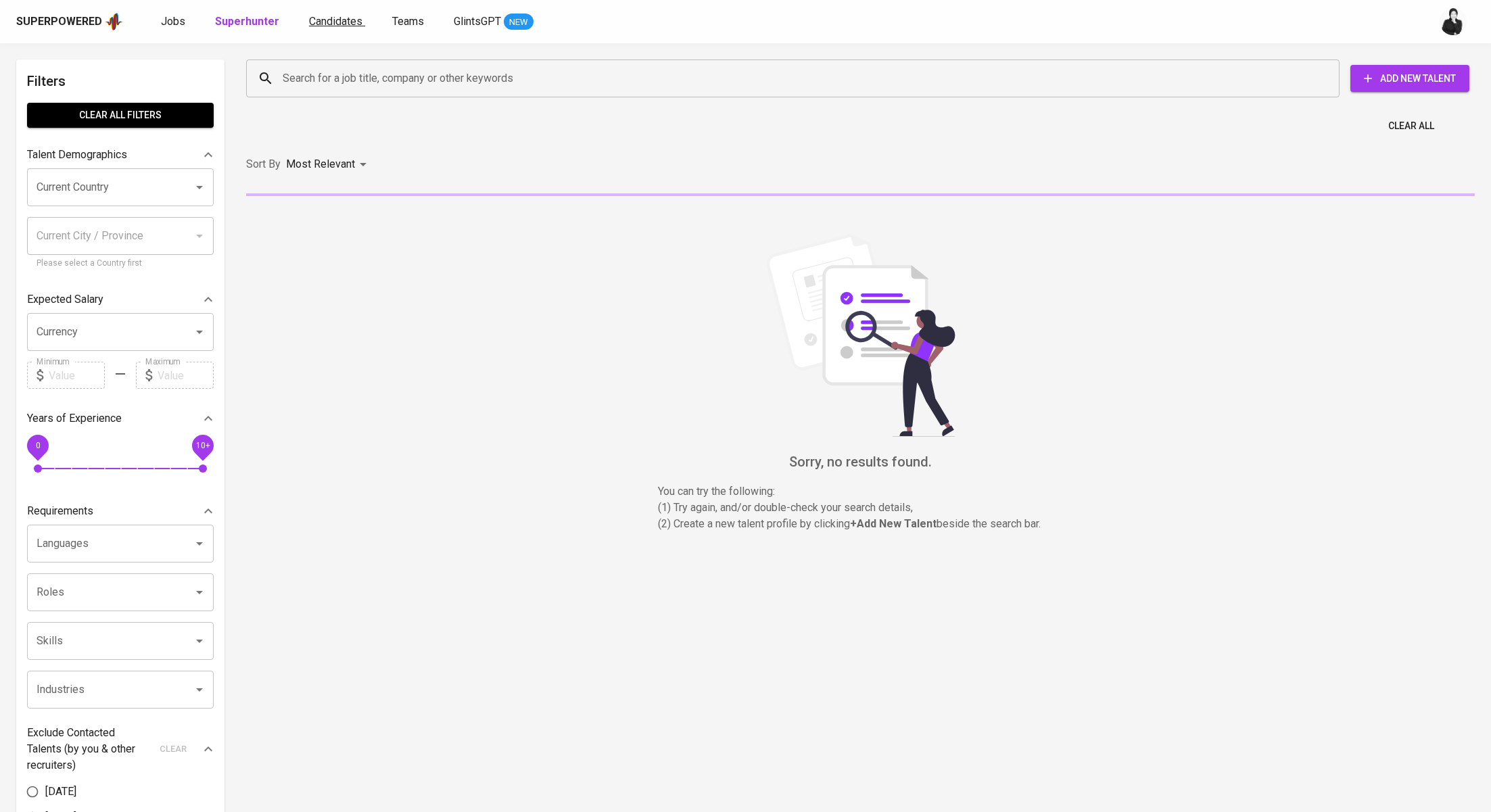
click at [319, 22] on span "Candidates" at bounding box center [336, 21] width 53 height 13
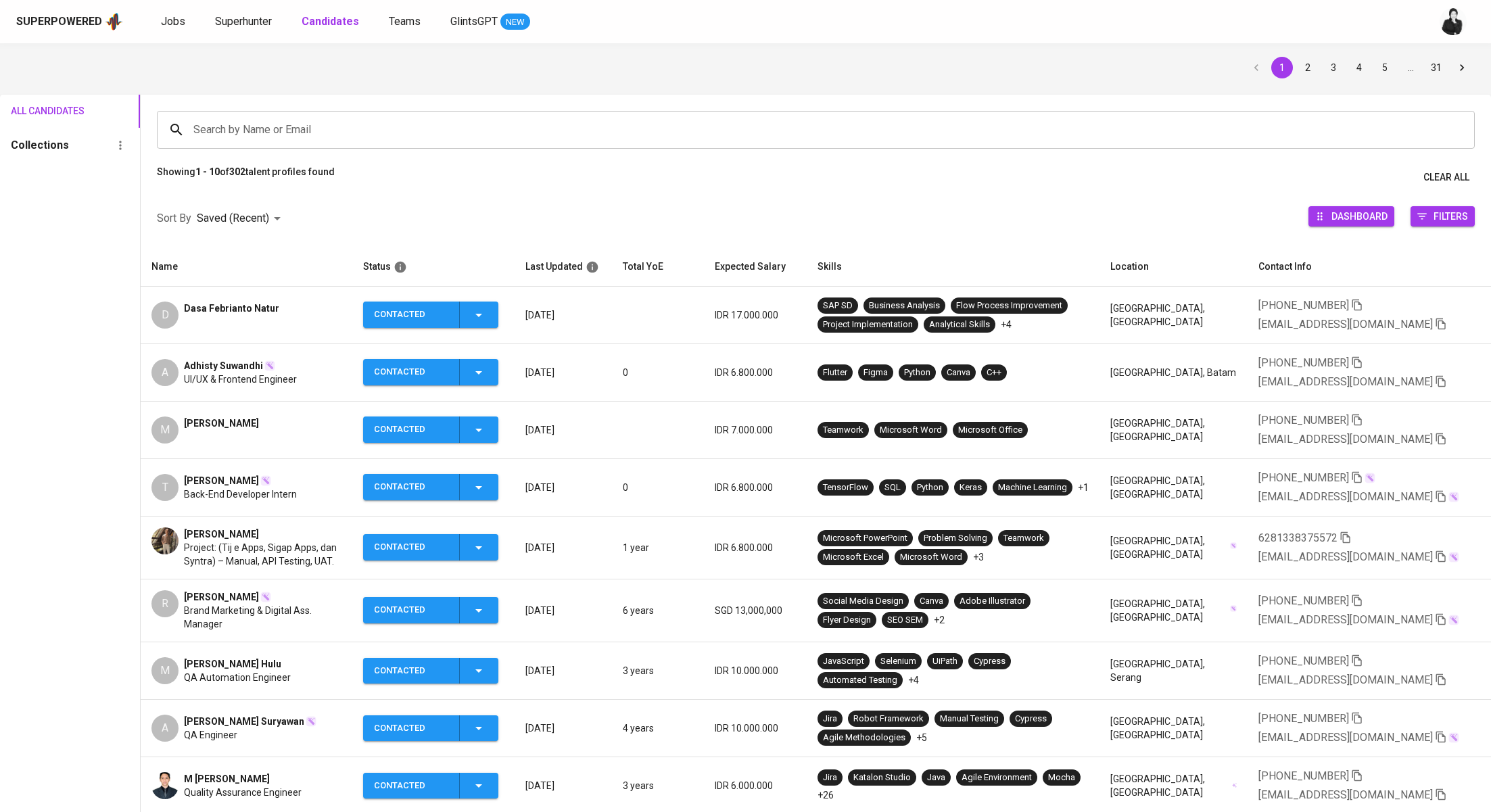
scroll to position [10, 0]
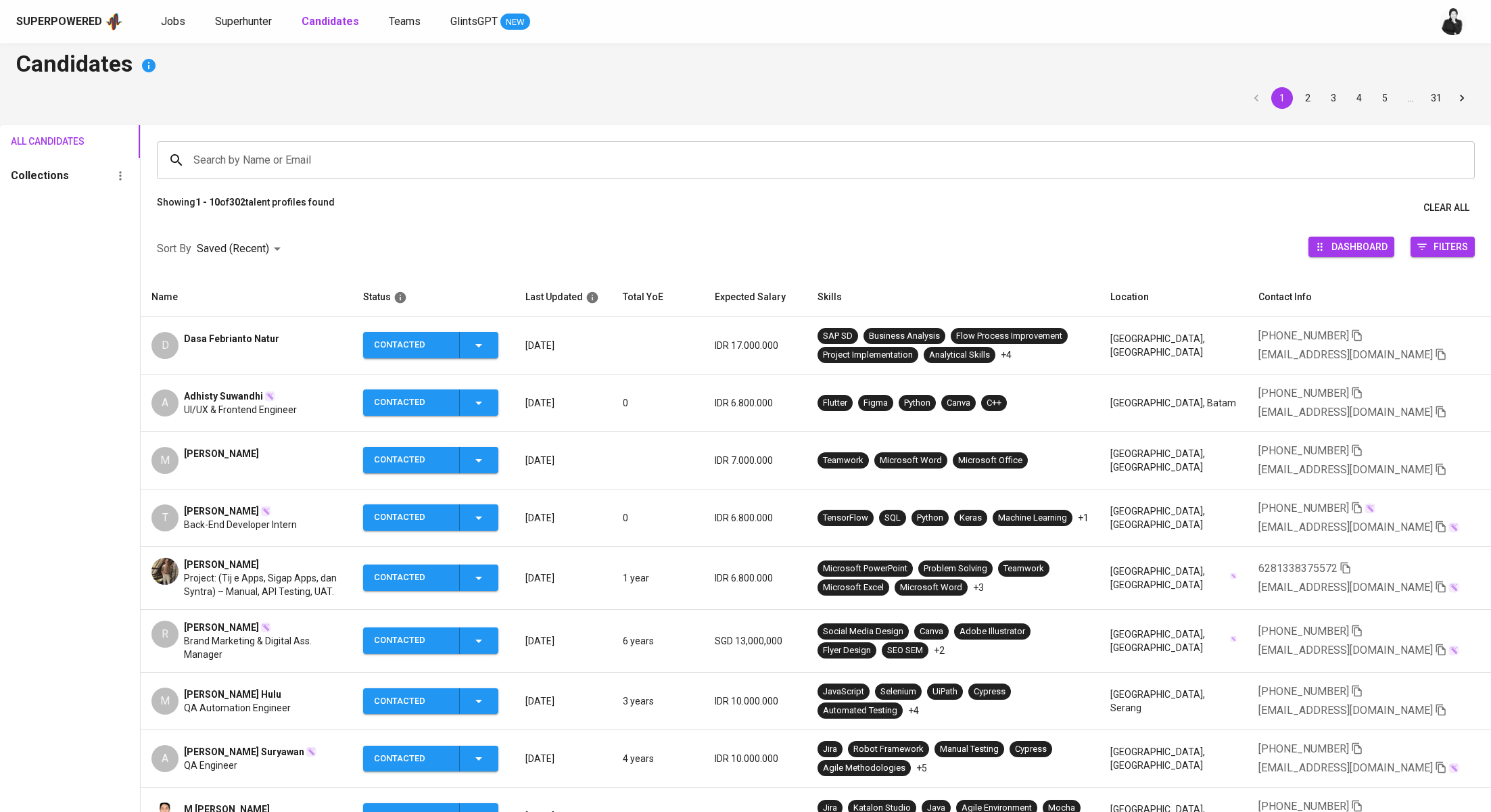
click at [484, 166] on input "Search by Name or Email" at bounding box center [819, 160] width 1258 height 26
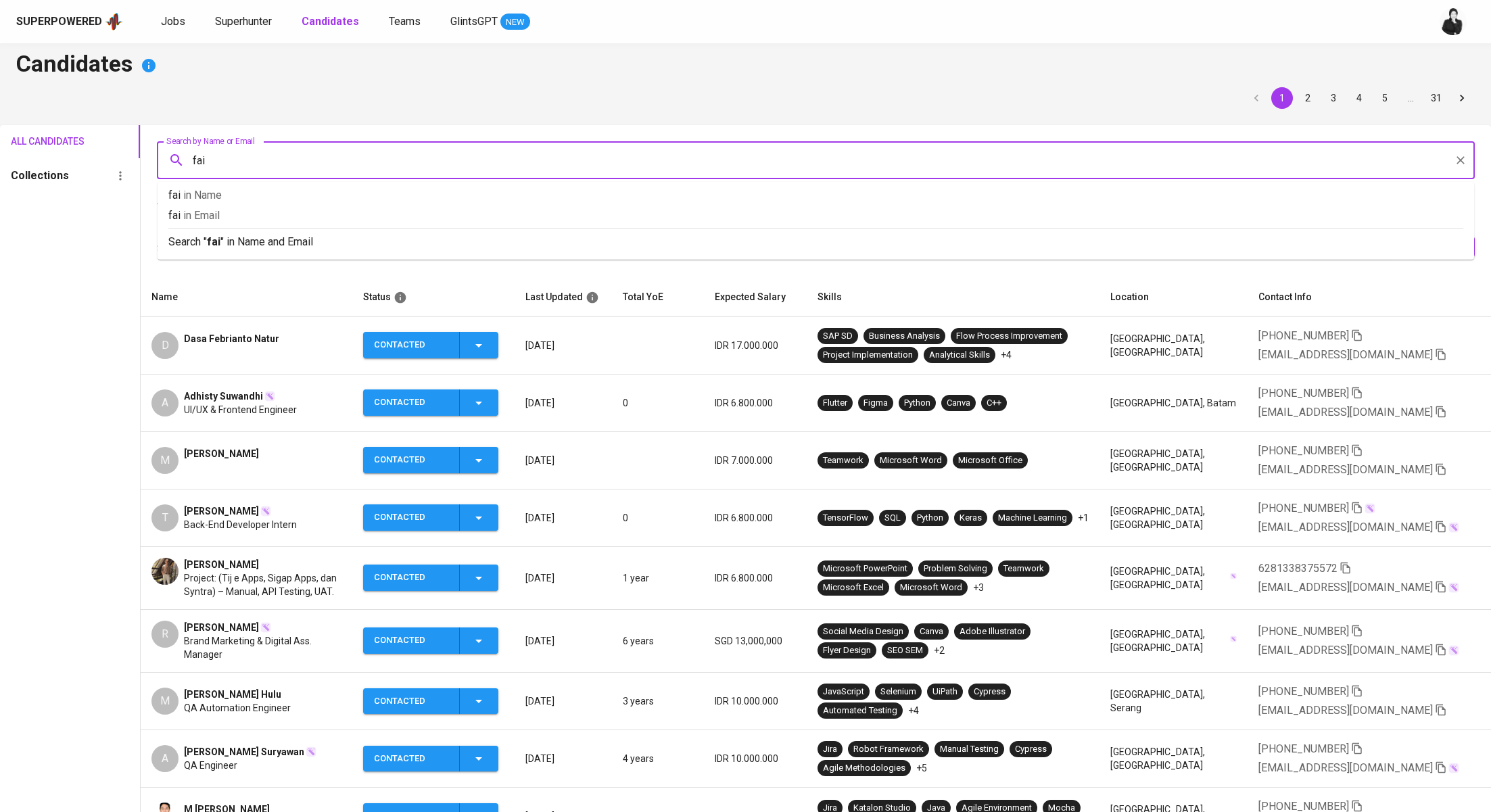
type input "[PERSON_NAME]"
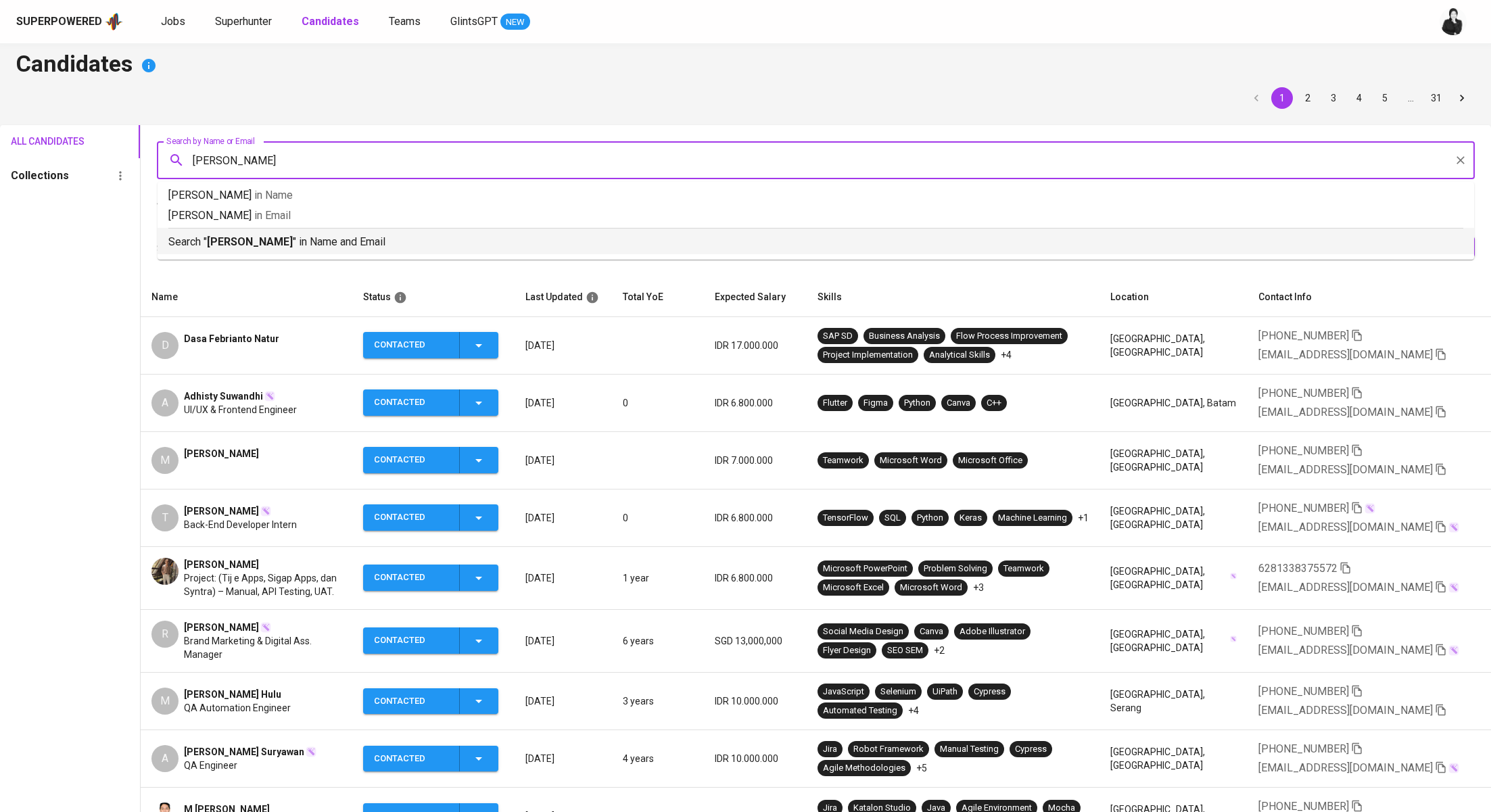
click at [439, 241] on p "Search " [PERSON_NAME] " in Name and Email" at bounding box center [816, 242] width 1295 height 16
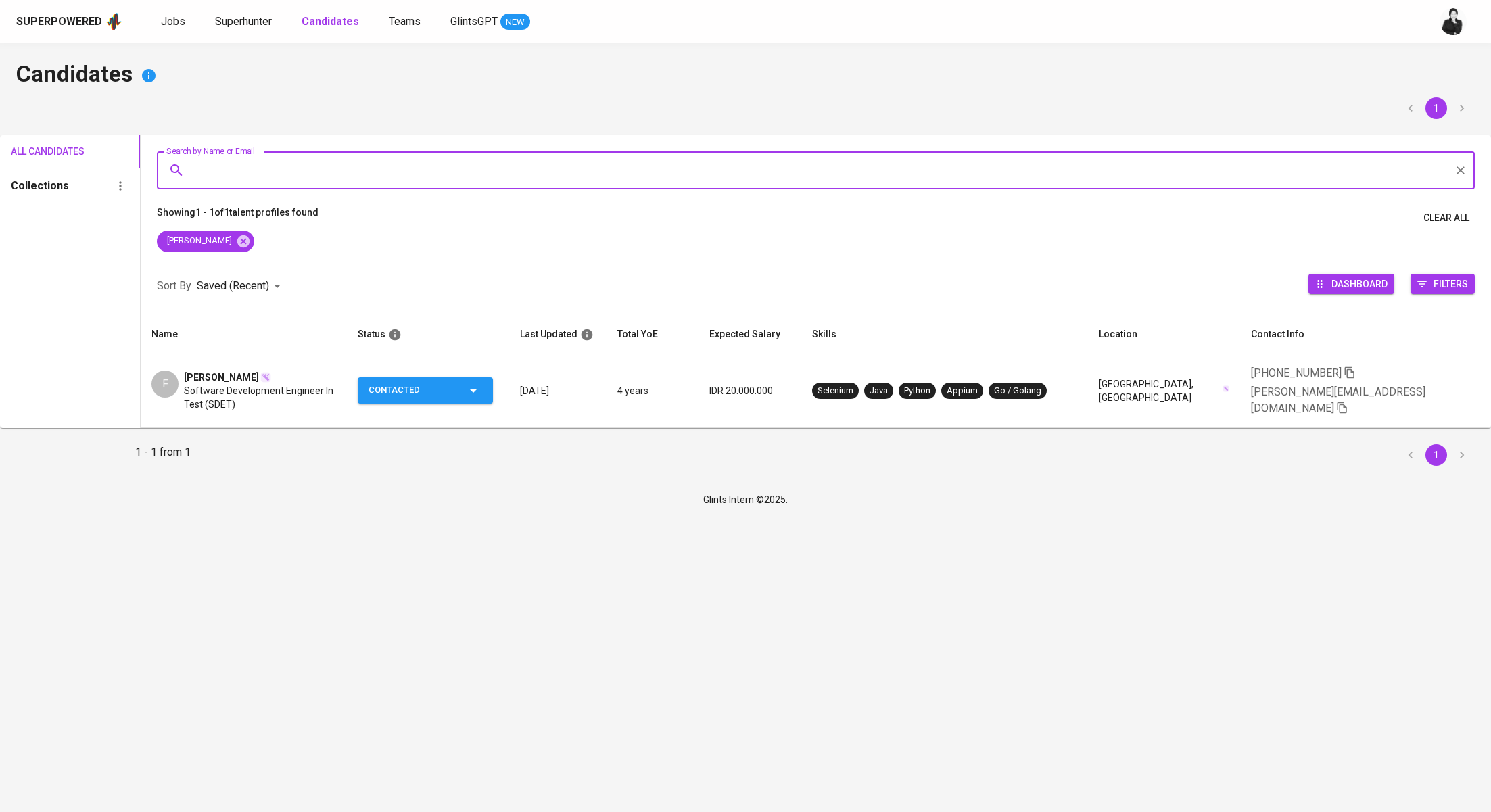
click at [204, 385] on span "Software Development Engineer In Test (SDET)" at bounding box center [259, 397] width 151 height 27
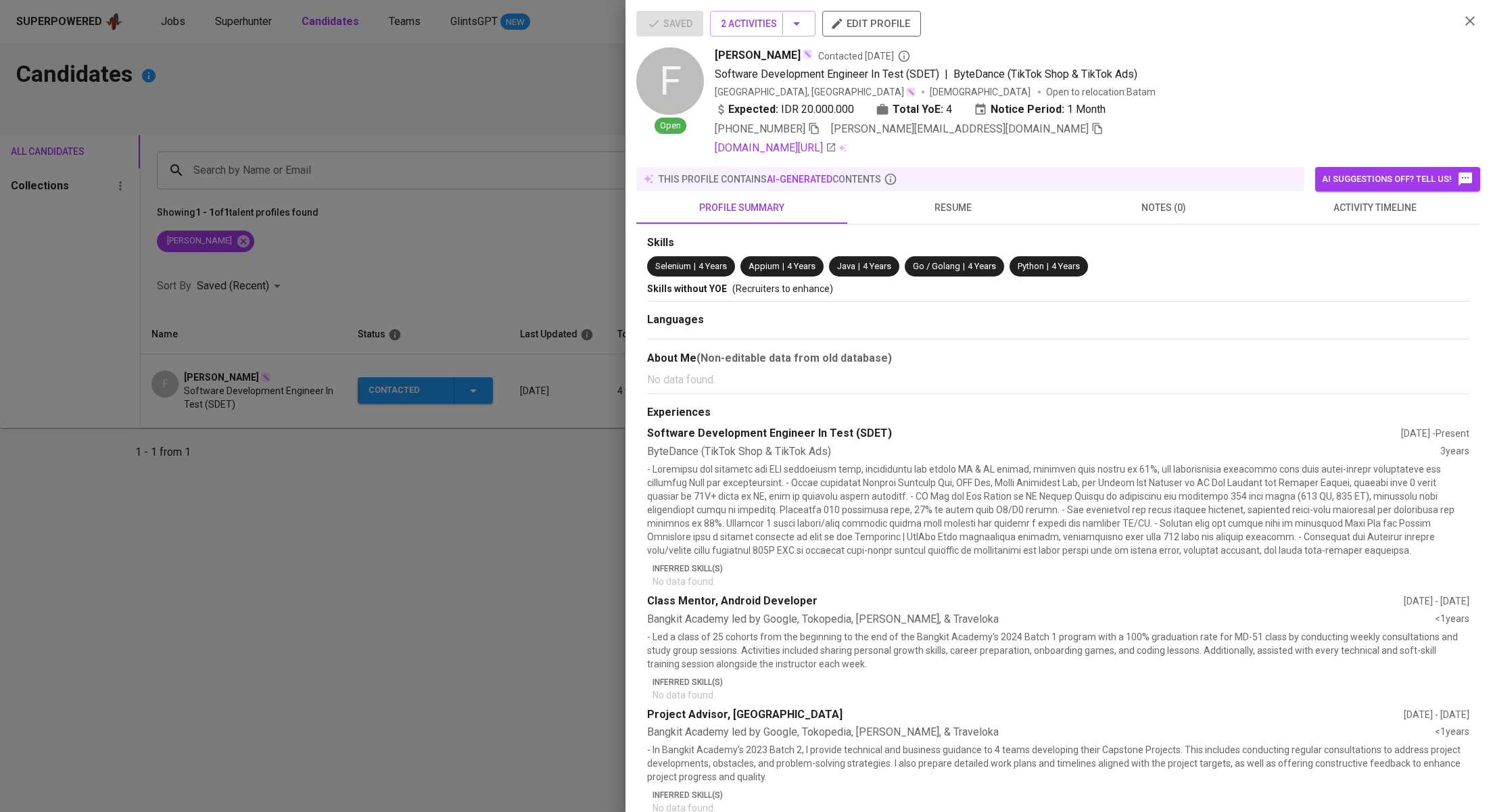
click at [1397, 205] on span "activity timeline" at bounding box center [1375, 208] width 195 height 17
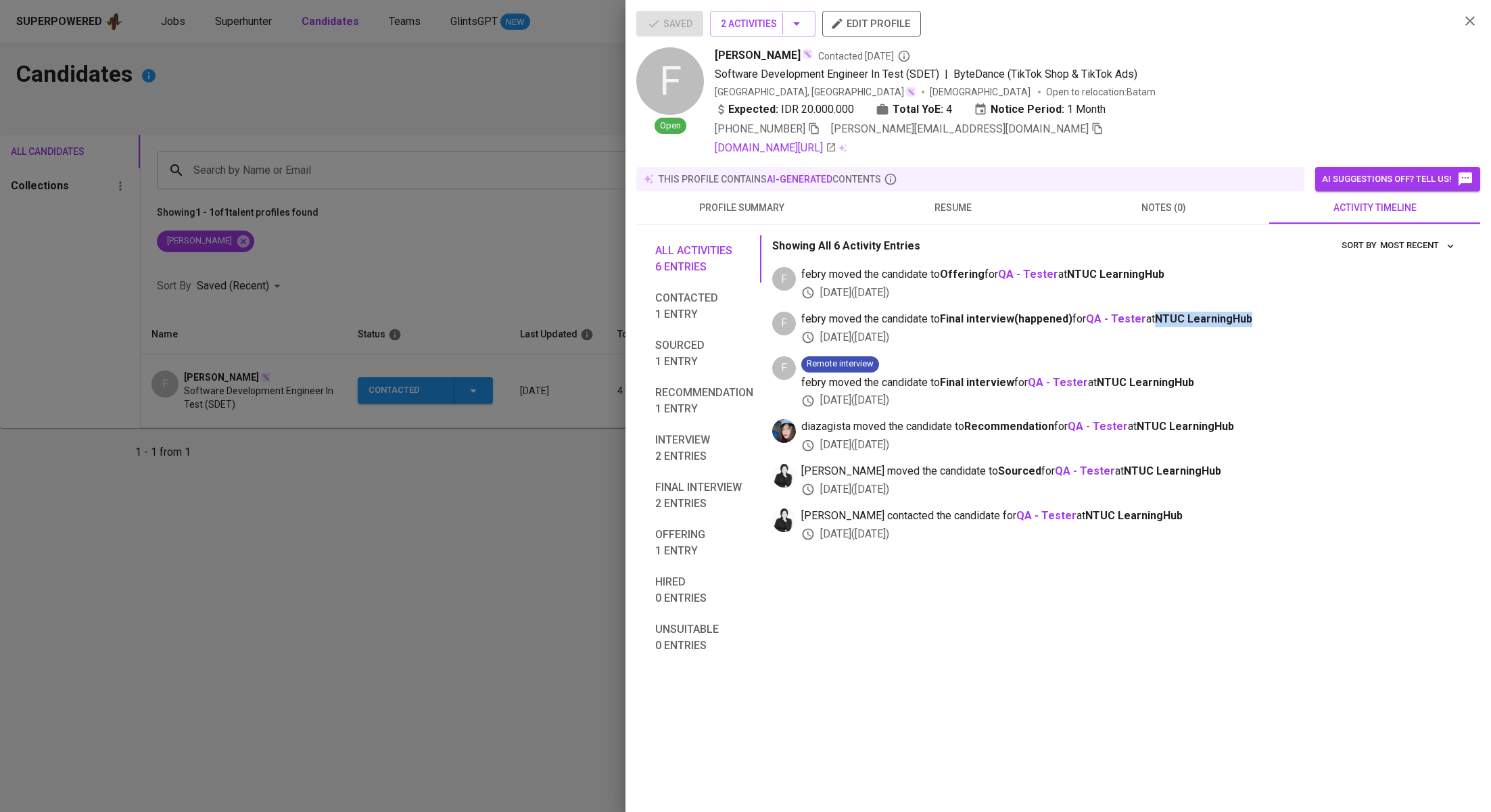
drag, startPoint x: 1272, startPoint y: 322, endPoint x: 1164, endPoint y: 314, distance: 108.3
click at [1164, 314] on span "febry moved the candidate to Final interview ( happened ) for QA - Tester at NT…" at bounding box center [1129, 320] width 657 height 15
copy span "NTUC LearningHub"
click at [419, 217] on div at bounding box center [746, 406] width 1491 height 812
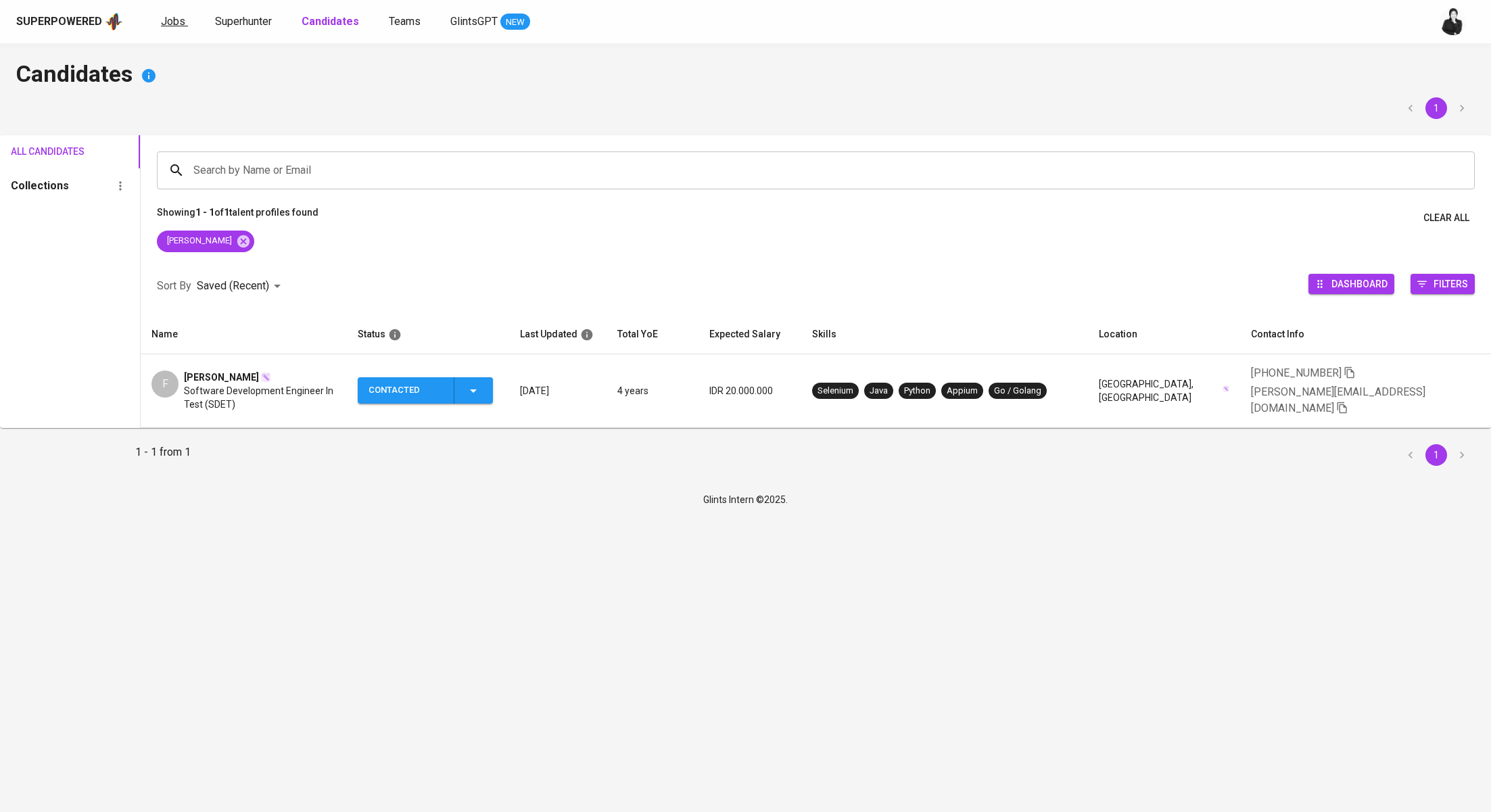
click at [179, 26] on span "Jobs" at bounding box center [173, 21] width 24 height 13
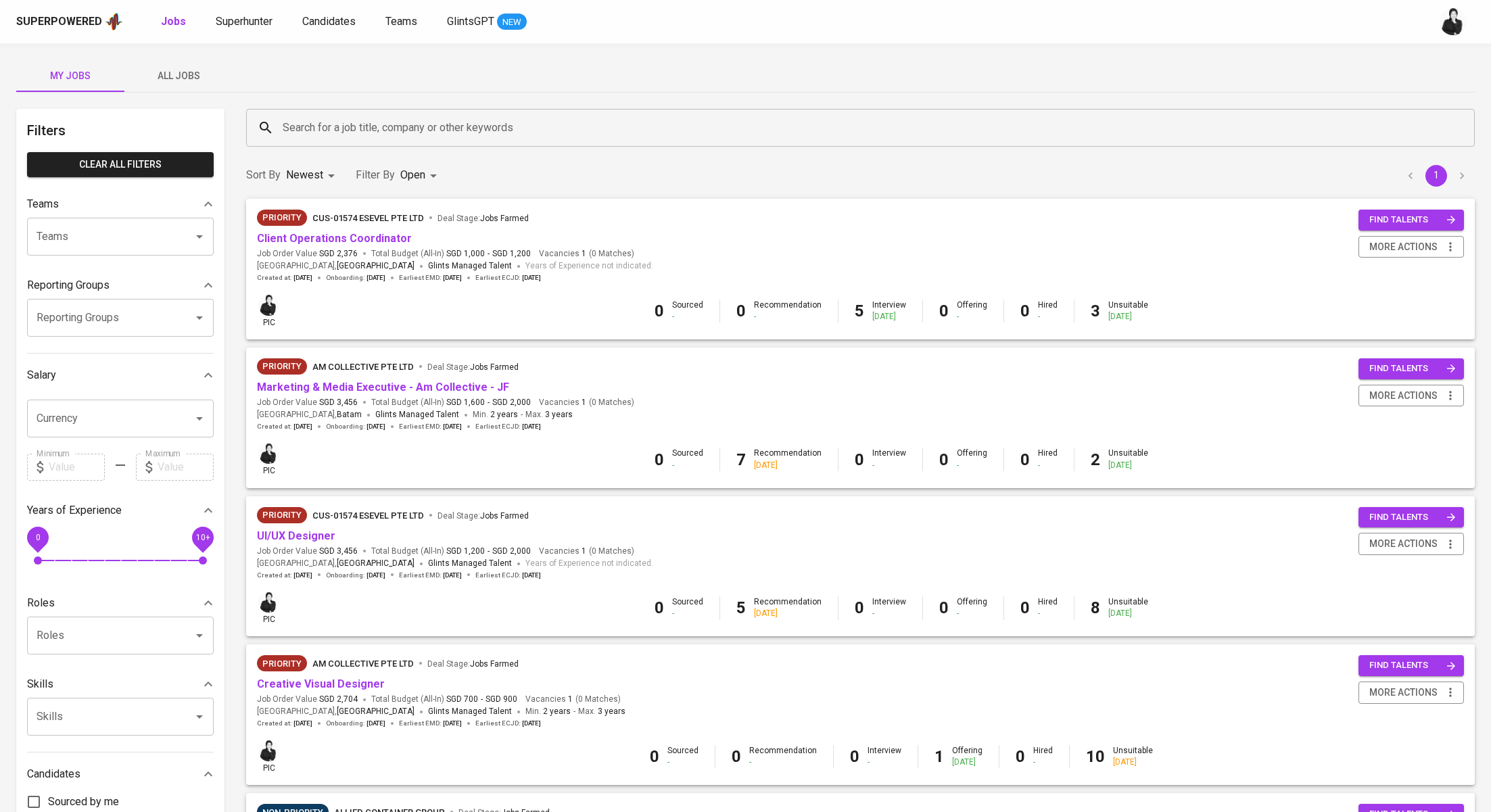
click at [390, 135] on input "Search for a job title, company or other keywords" at bounding box center [864, 127] width 1170 height 26
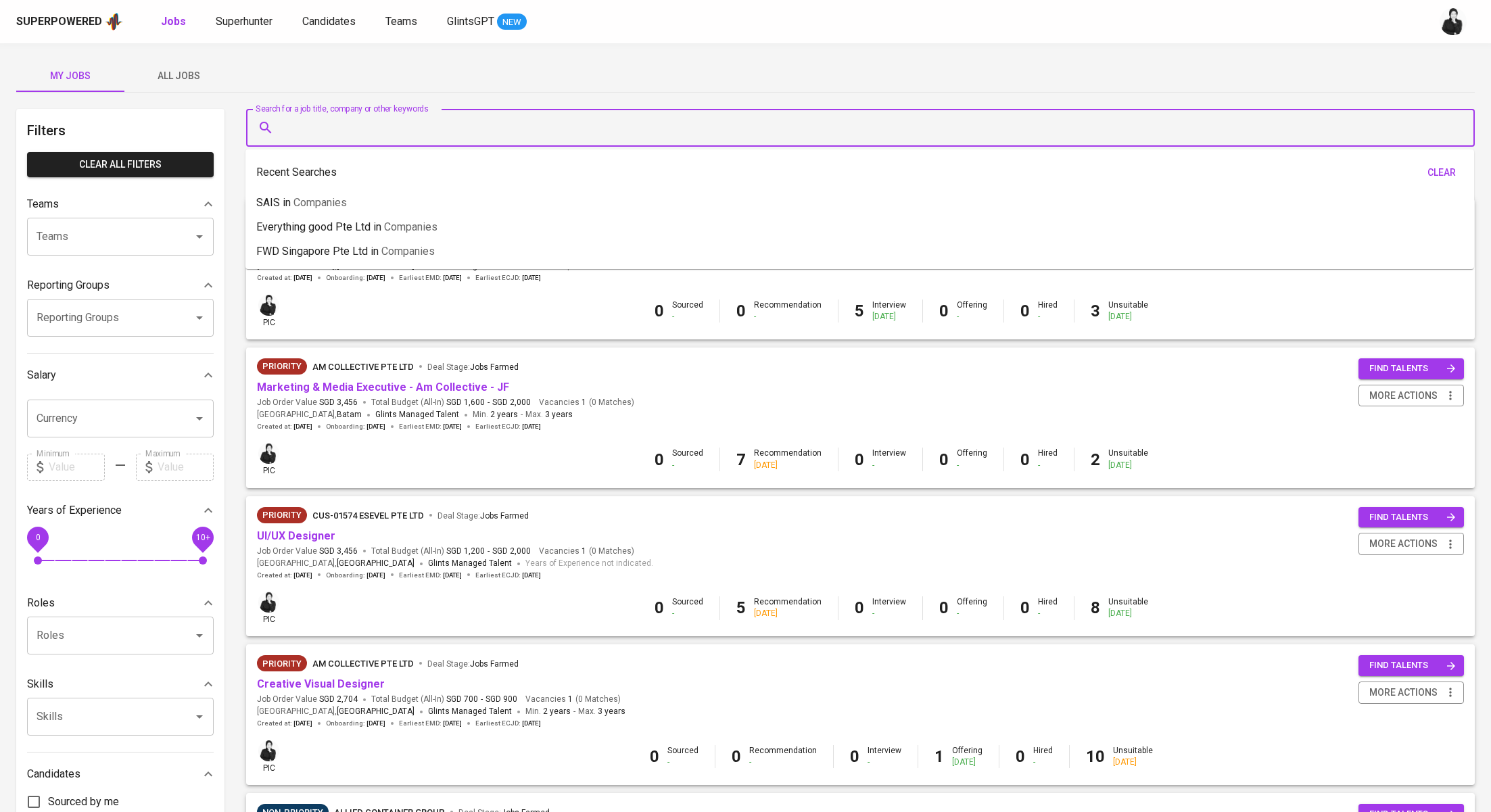
paste input "NTUC LearningHub"
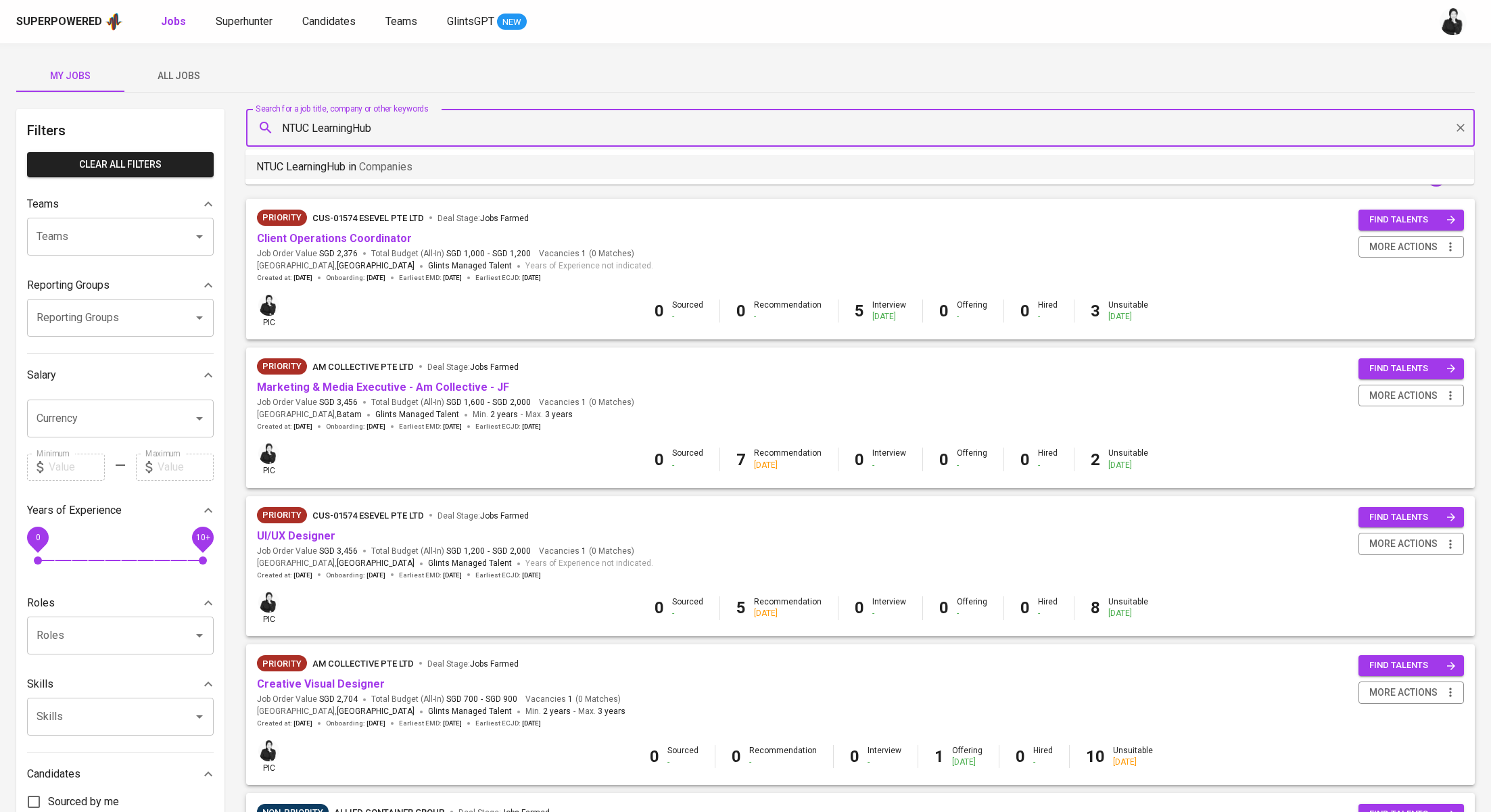
click at [454, 170] on li "NTUC LearningHub in Companies" at bounding box center [859, 167] width 1229 height 24
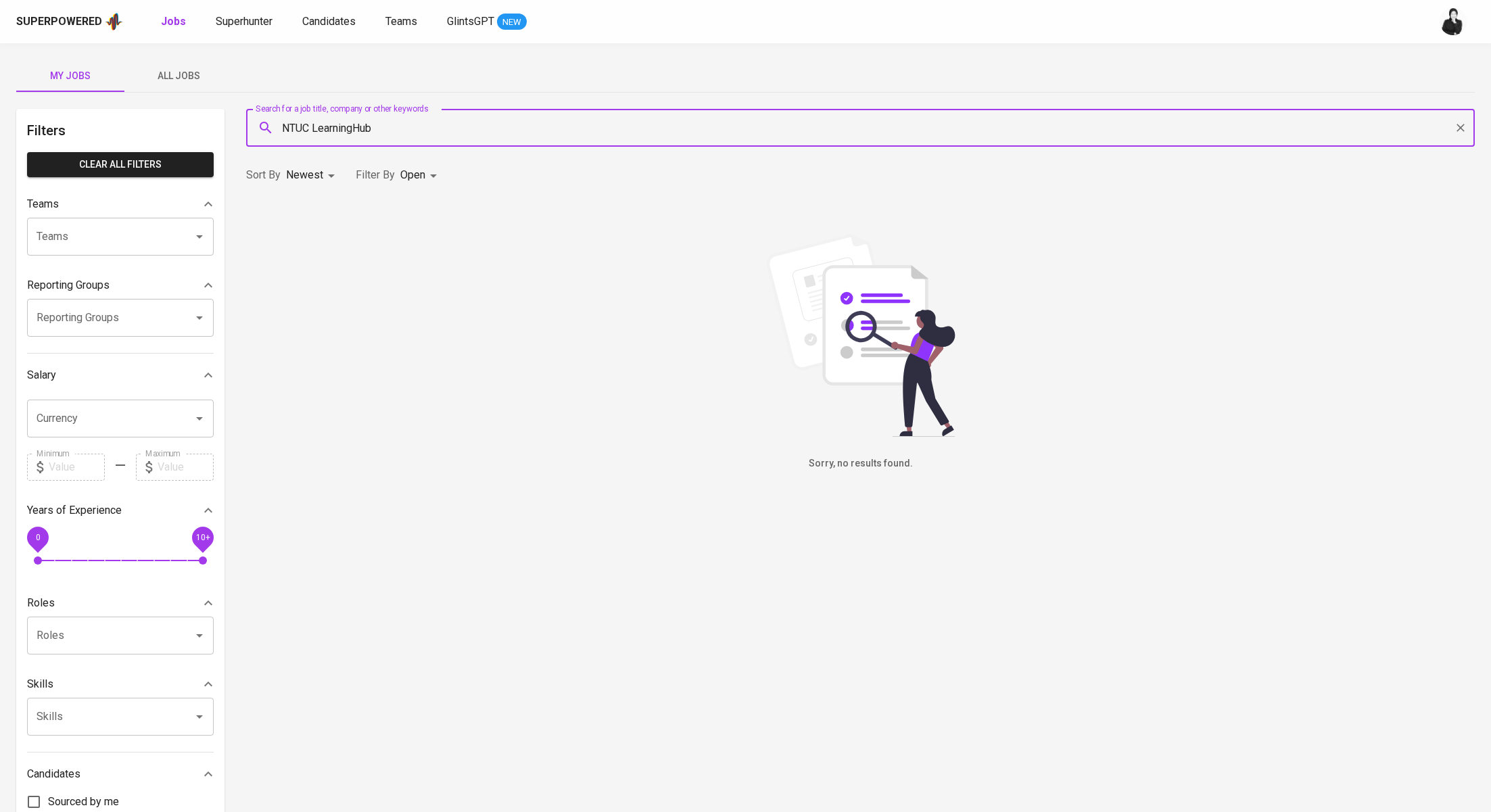
type input "NTUC LearningHub"
click at [174, 69] on span "All Jobs" at bounding box center [179, 76] width 92 height 17
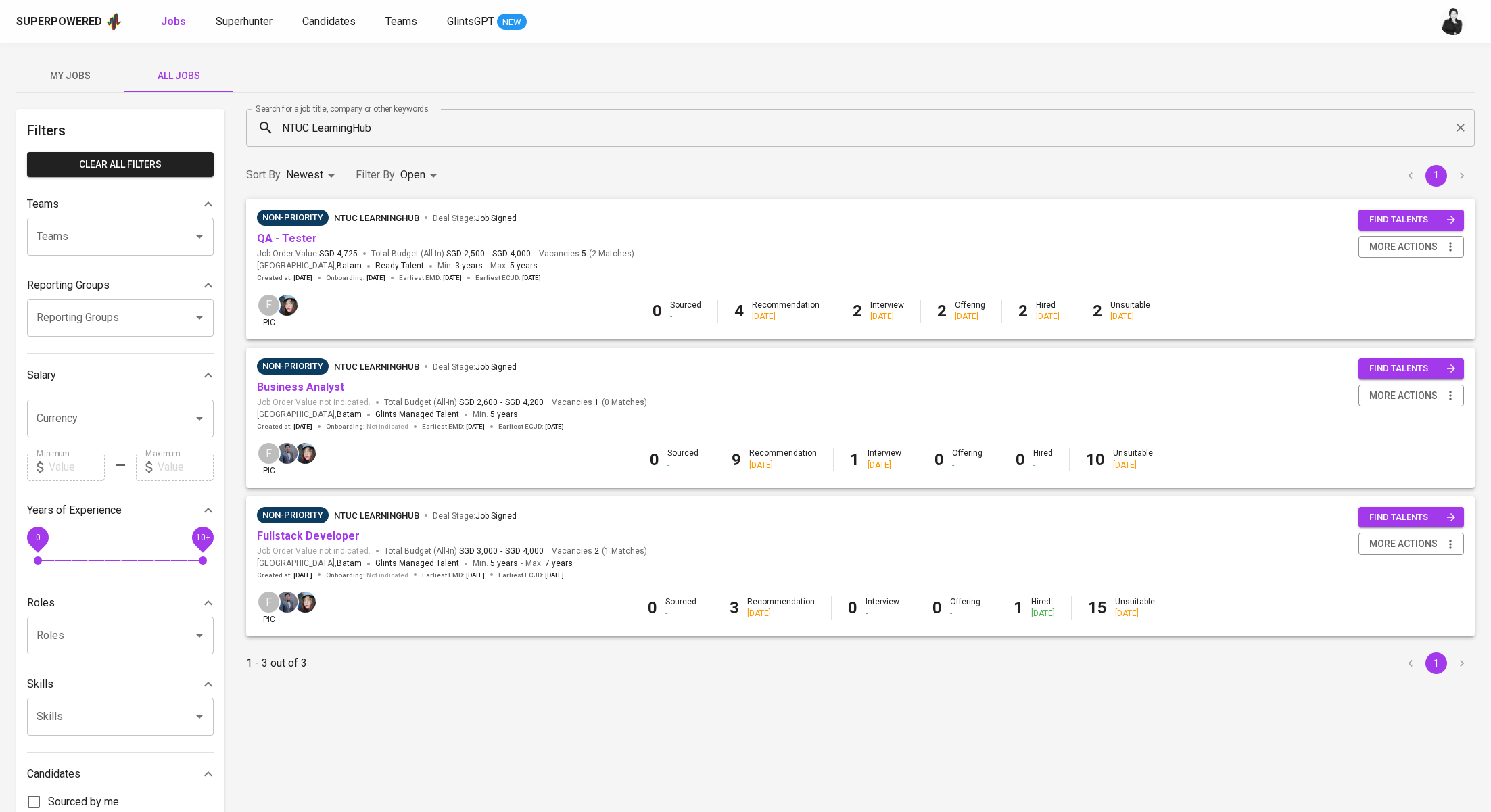
click at [304, 232] on link "QA - Tester" at bounding box center [287, 238] width 60 height 13
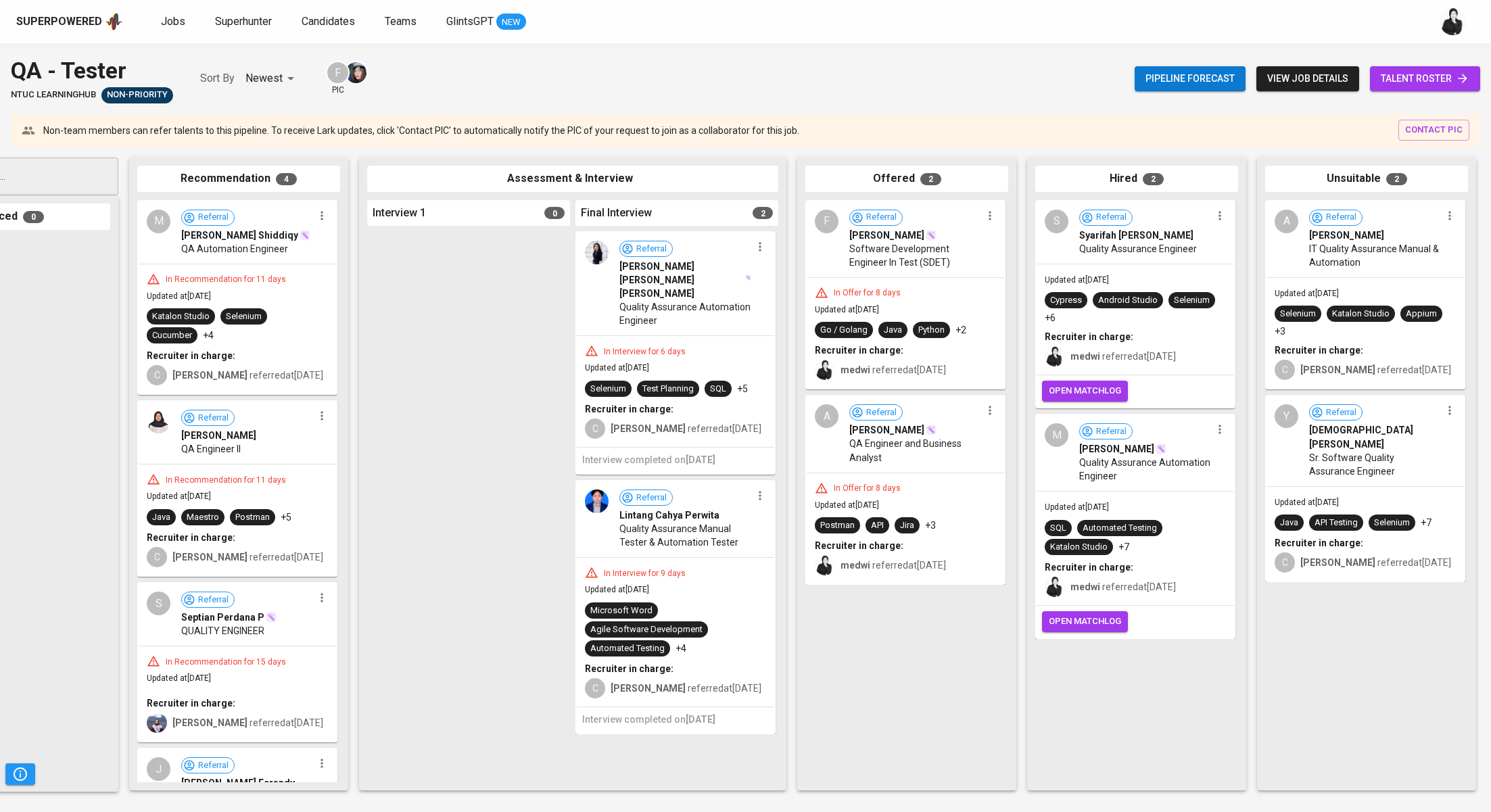
scroll to position [0, 119]
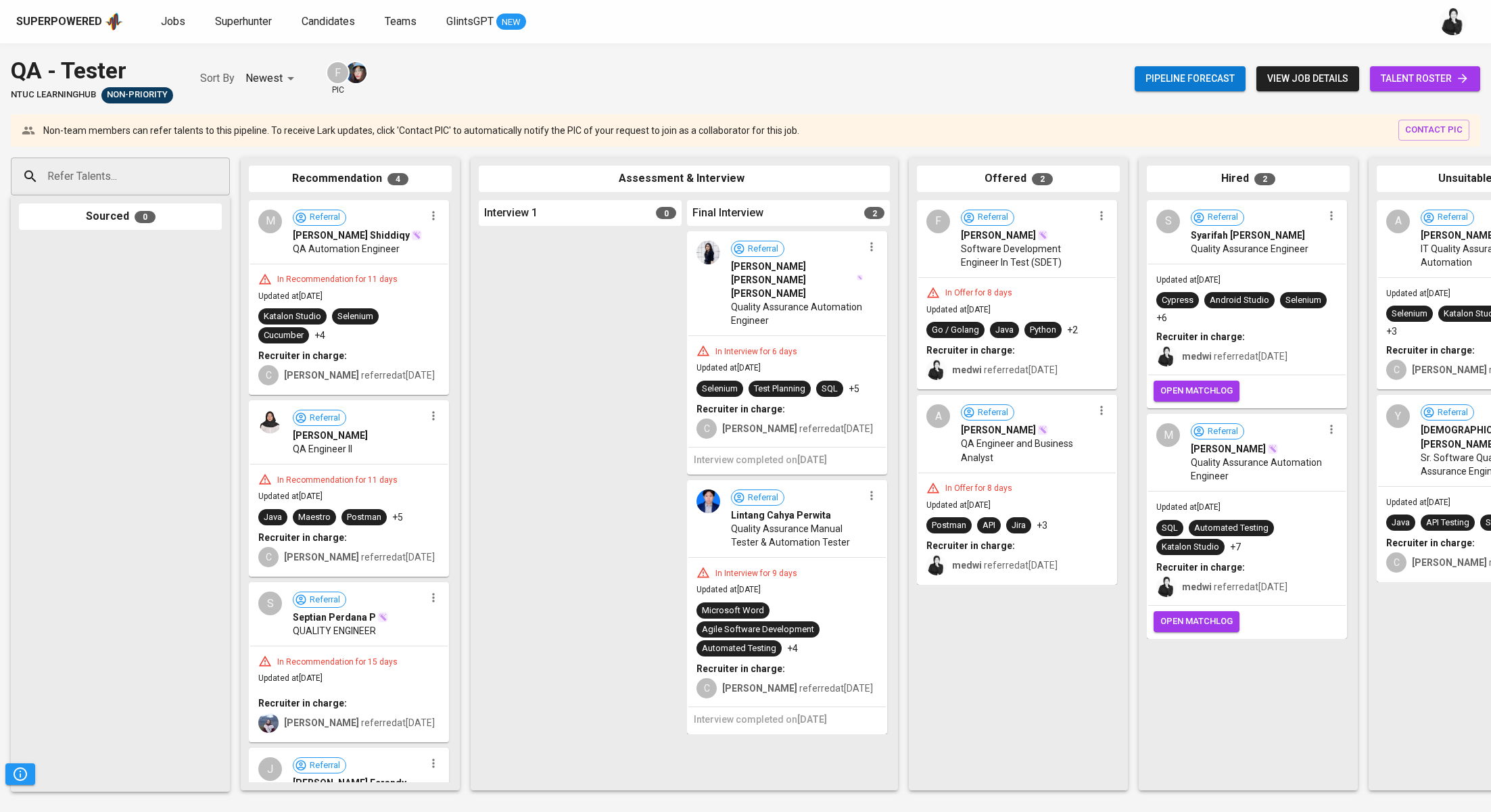
scroll to position [0, 119]
